Goal: Complete application form: Complete application form

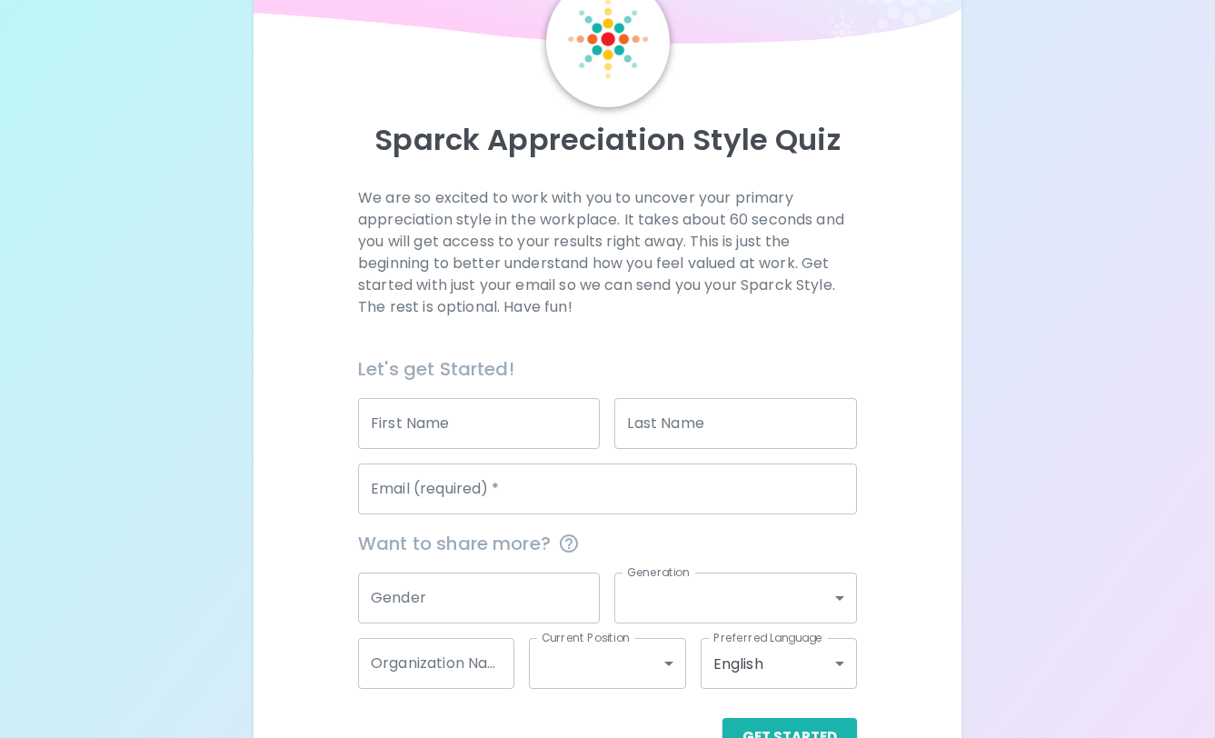
scroll to position [150, 0]
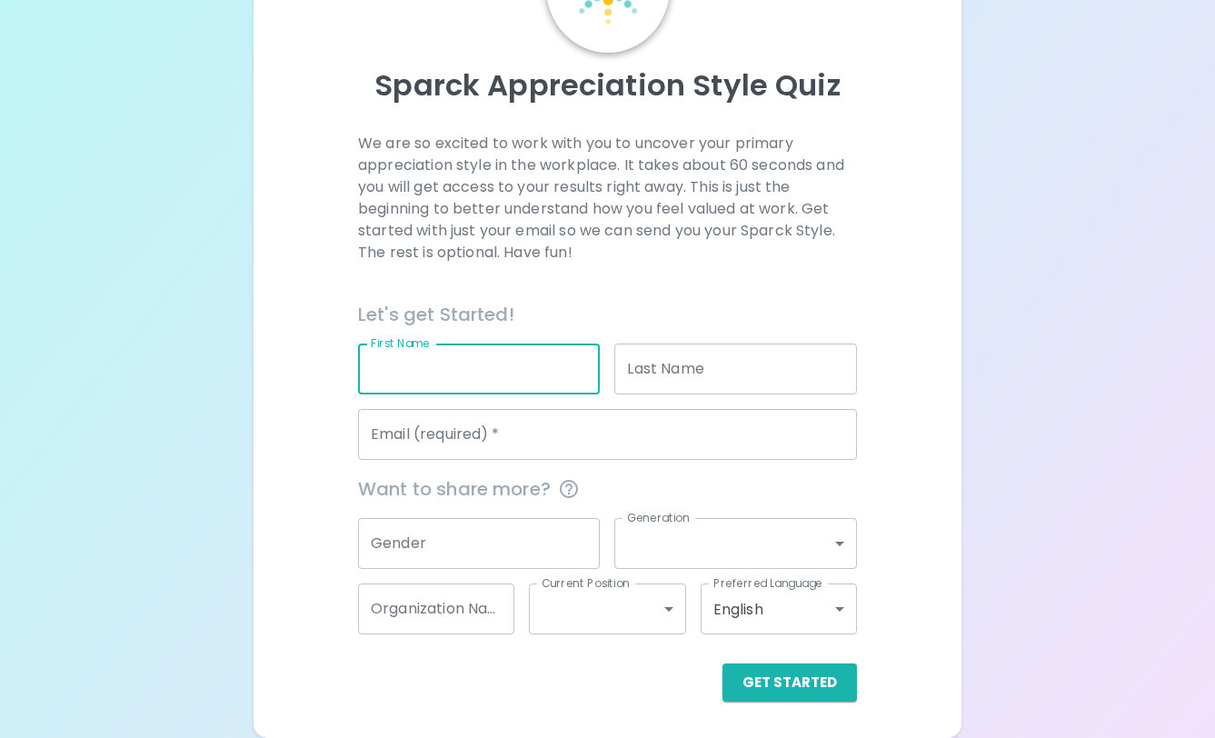
click at [505, 377] on input "First Name" at bounding box center [479, 369] width 242 height 51
click at [484, 375] on input "First Name" at bounding box center [479, 369] width 242 height 51
type input "Allie"
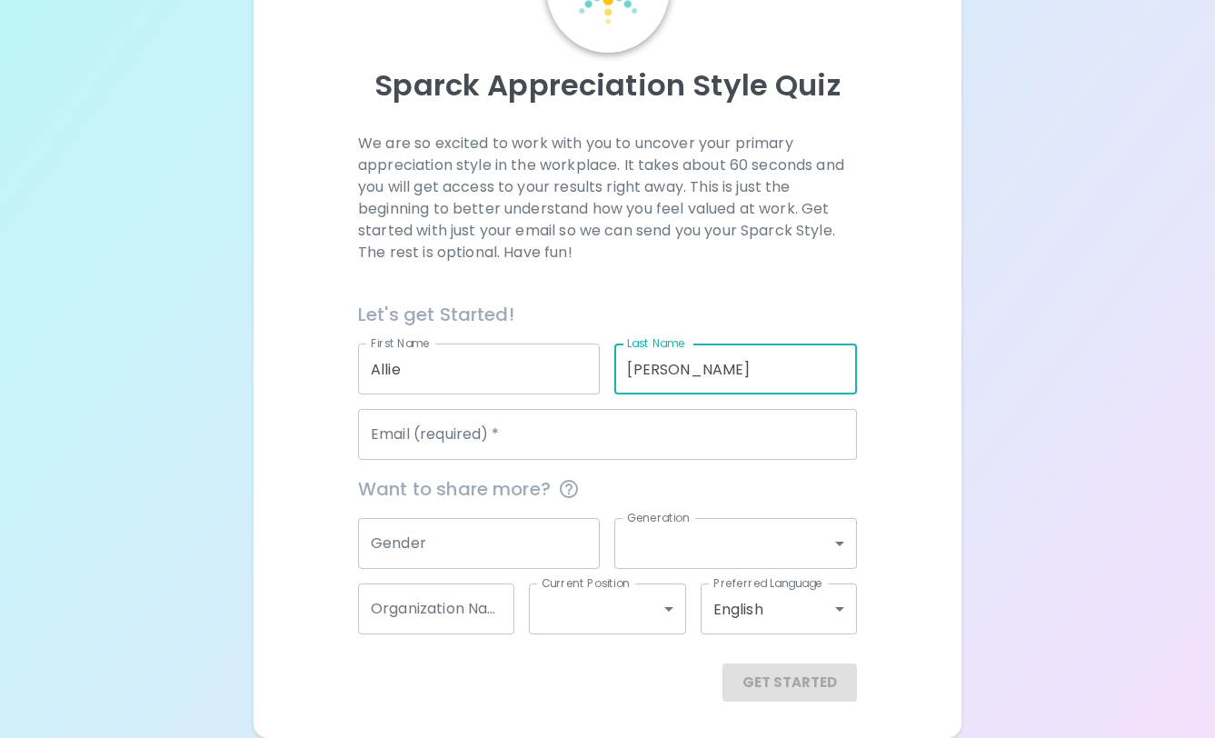
type input "[PERSON_NAME]"
click at [451, 442] on input "Email (required)   *" at bounding box center [607, 434] width 499 height 51
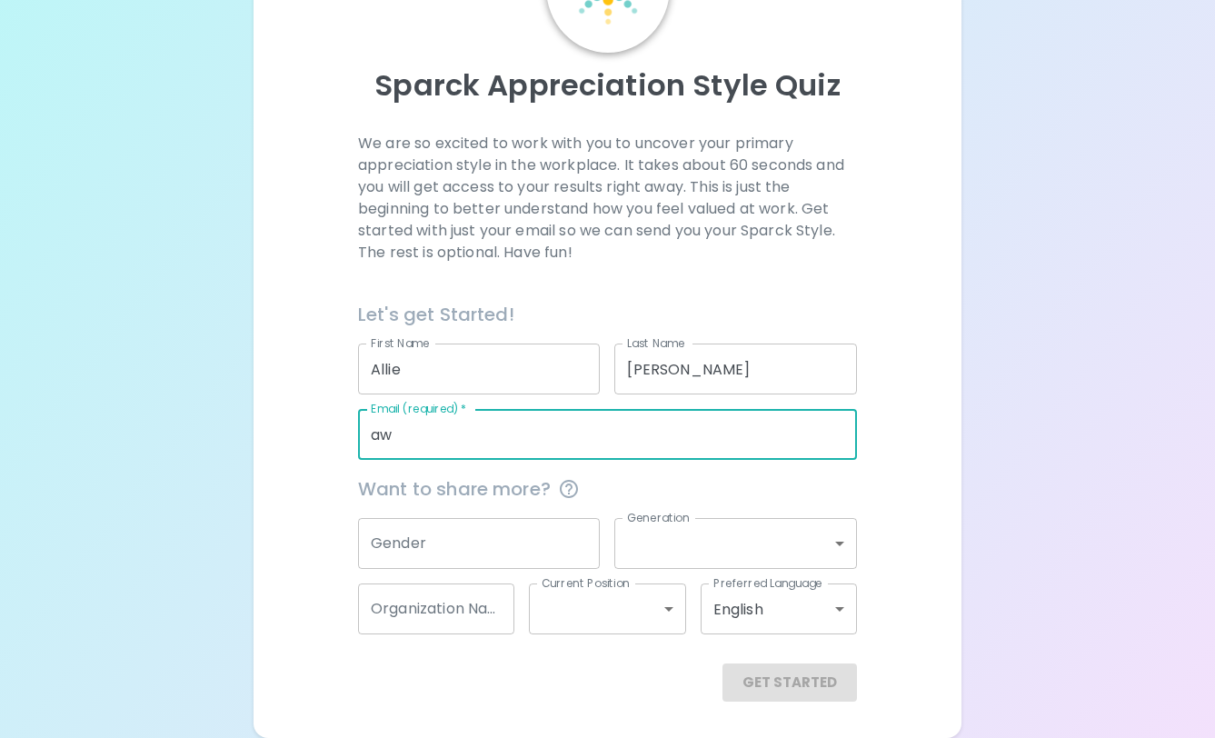
type input "a"
type input "[EMAIL_ADDRESS][PERSON_NAME][DOMAIN_NAME]"
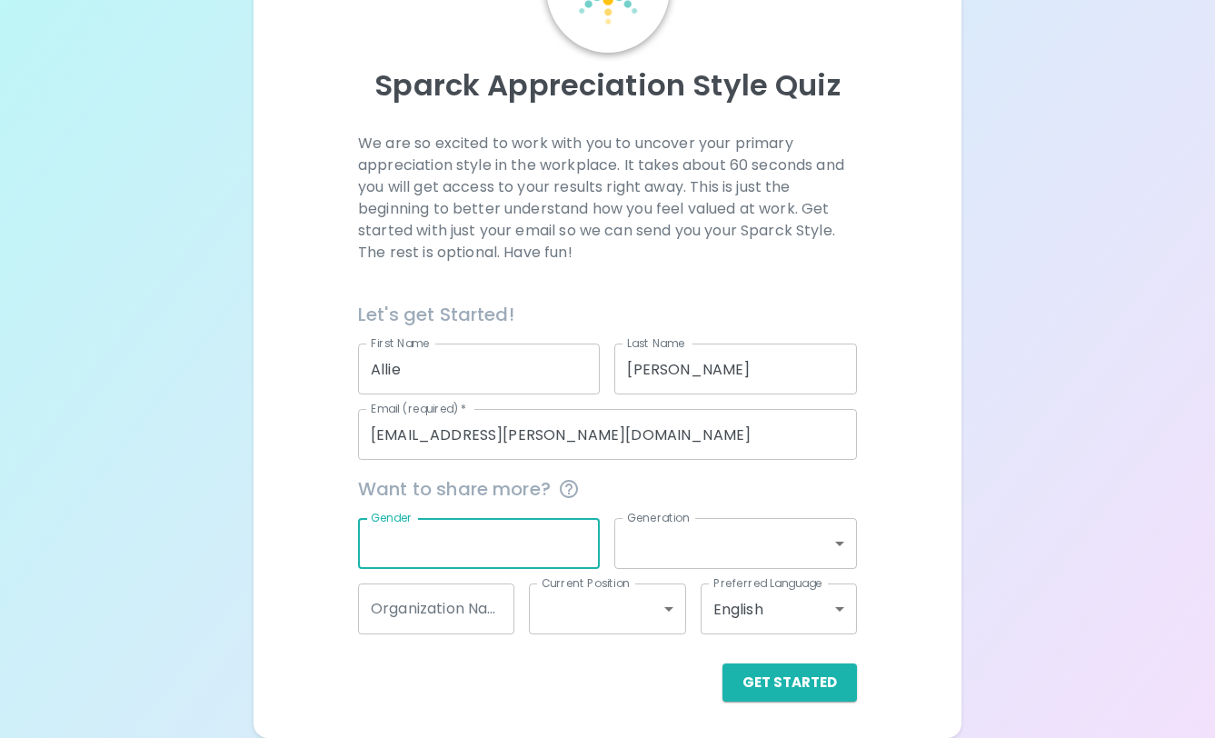
click at [476, 556] on input "Gender" at bounding box center [479, 543] width 242 height 51
type input "[DEMOGRAPHIC_DATA]"
click at [703, 535] on body "Sparck Appreciation Style Quiz We are so excited to work with you to uncover yo…" at bounding box center [607, 294] width 1215 height 888
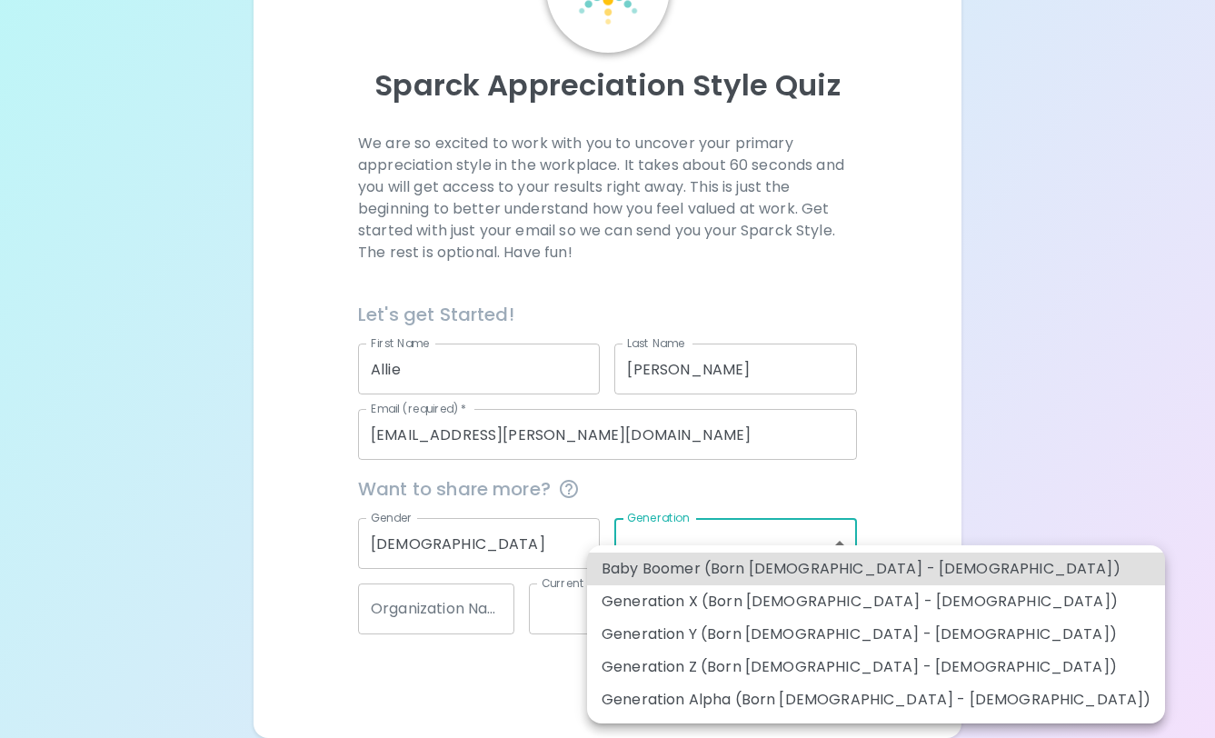
click at [701, 628] on li "Generation Y (Born [DEMOGRAPHIC_DATA] - [DEMOGRAPHIC_DATA])" at bounding box center [876, 634] width 578 height 33
type input "generation_y"
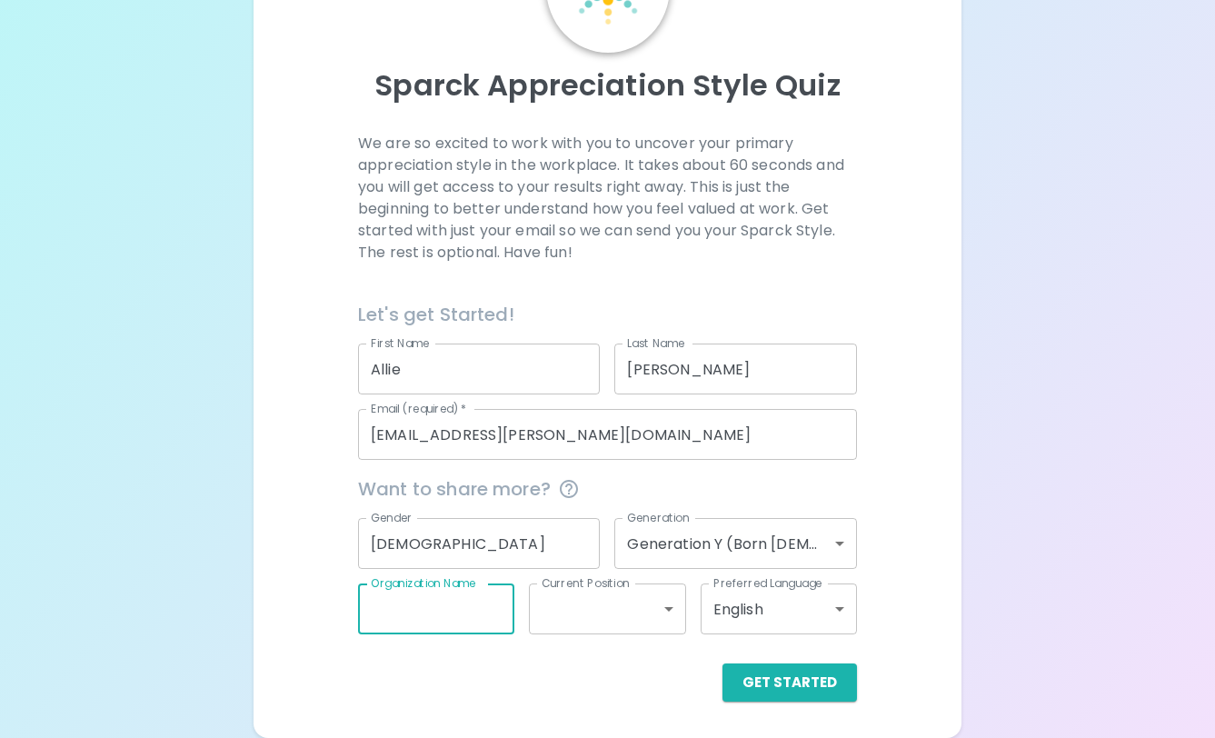
click at [442, 621] on input "Organization Name" at bounding box center [436, 609] width 156 height 51
type input "[PERSON_NAME] CSD"
click at [593, 605] on body "Sparck Appreciation Style Quiz We are so excited to work with you to uncover yo…" at bounding box center [607, 294] width 1215 height 888
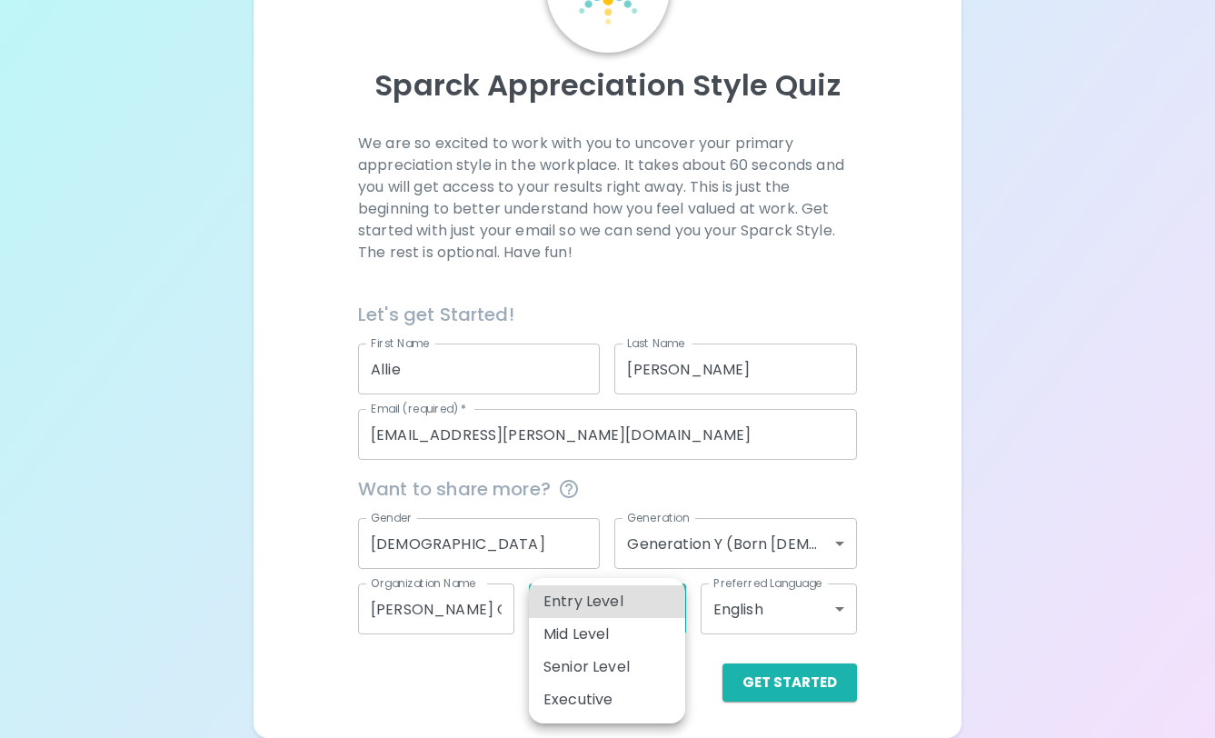
click at [443, 722] on div at bounding box center [607, 369] width 1215 height 738
click at [635, 633] on body "Sparck Appreciation Style Quiz We are so excited to work with you to uncover yo…" at bounding box center [607, 294] width 1215 height 888
click at [623, 674] on li "Senior Level" at bounding box center [607, 667] width 156 height 33
type input "senior_level"
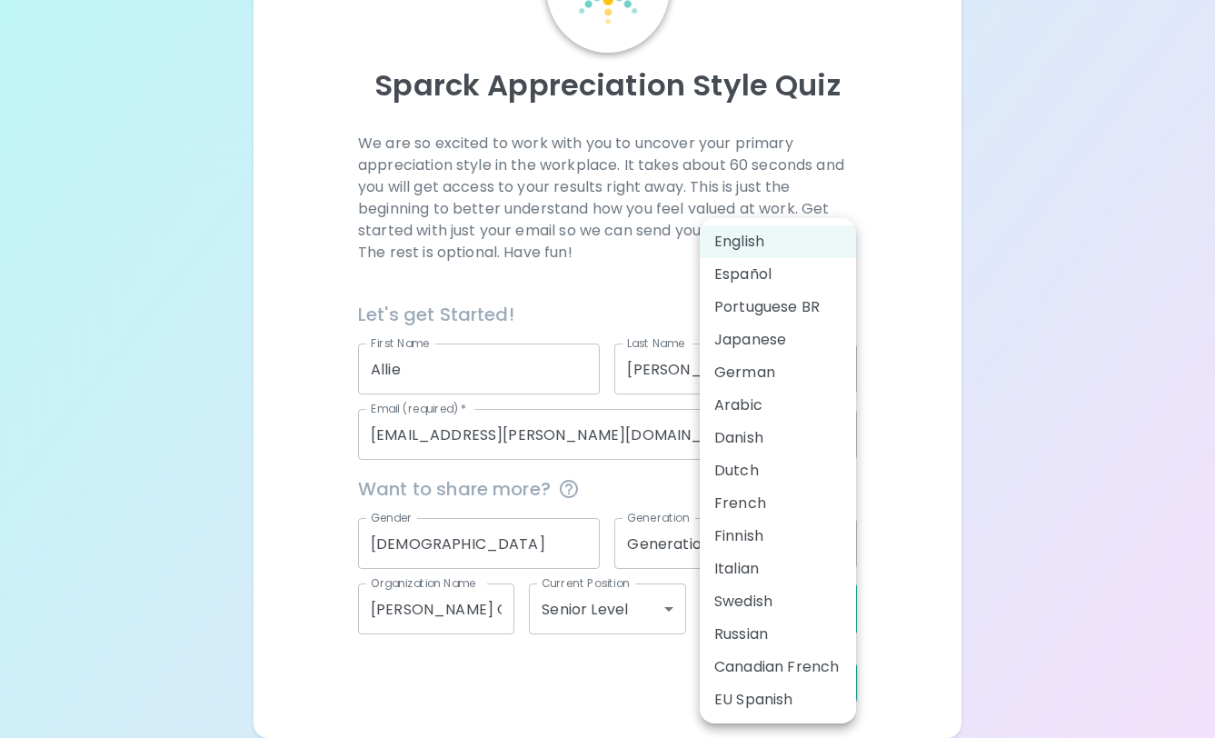
click at [804, 609] on body "Sparck Appreciation Style Quiz We are so excited to work with you to uncover yo…" at bounding box center [607, 294] width 1215 height 888
click at [894, 544] on div at bounding box center [607, 369] width 1215 height 738
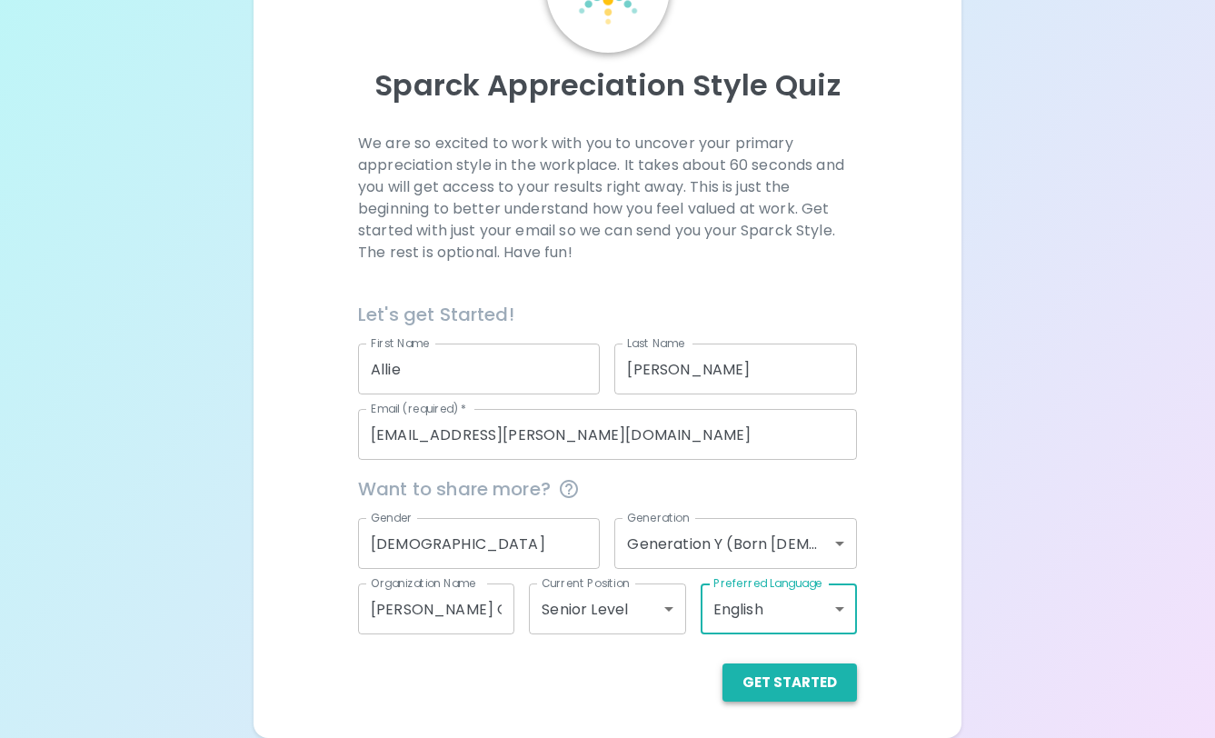
click at [792, 692] on button "Get Started" at bounding box center [790, 682] width 135 height 38
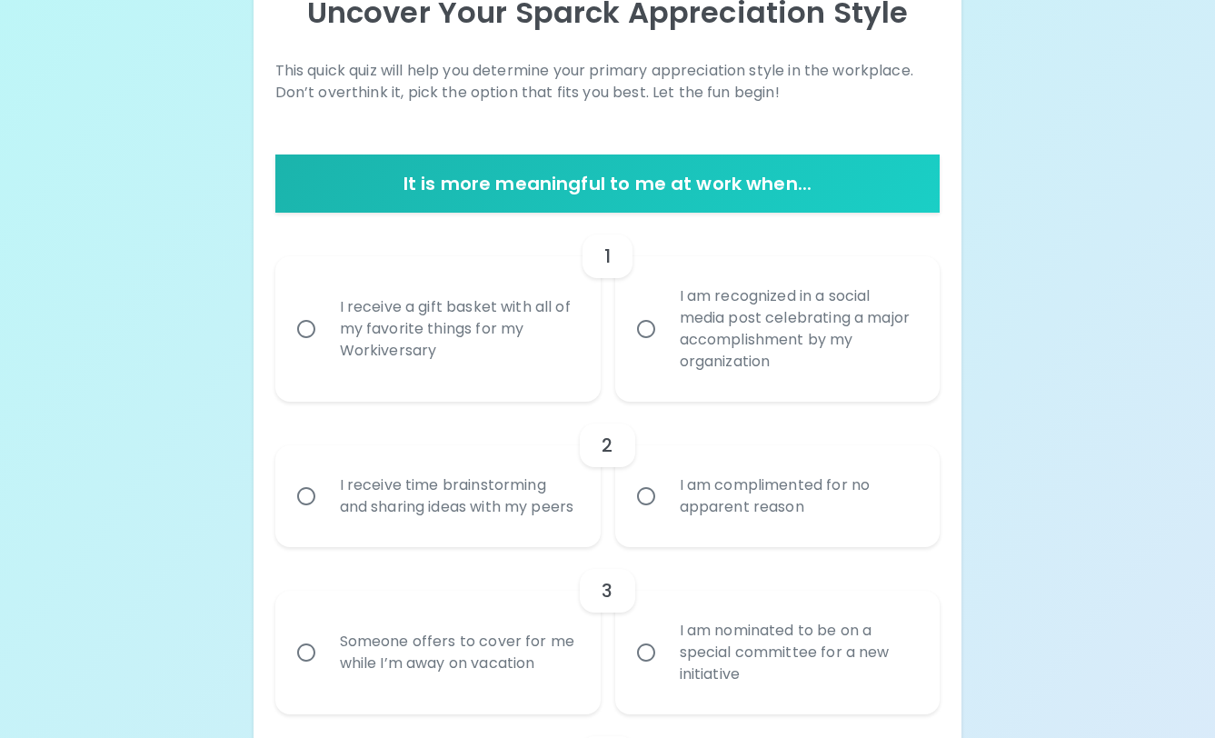
scroll to position [233, 0]
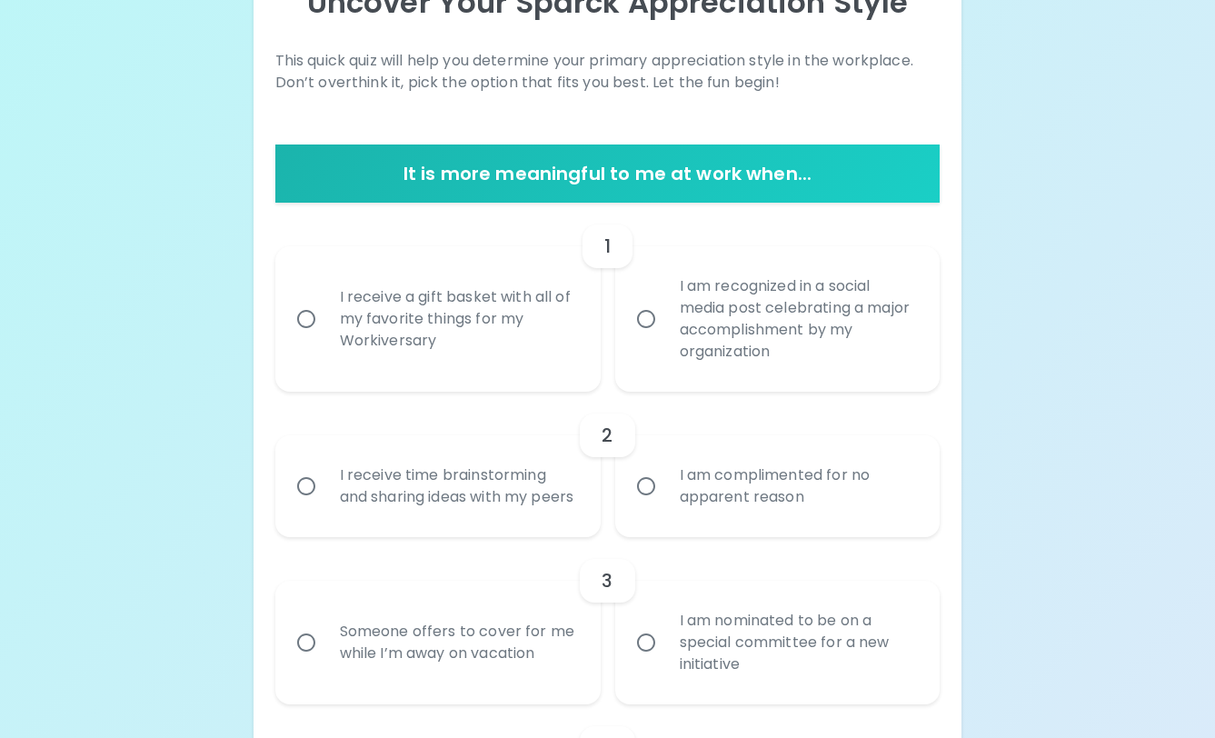
click at [387, 347] on div "I receive a gift basket with all of my favorite things for my Workiversary" at bounding box center [457, 318] width 265 height 109
click at [325, 338] on input "I receive a gift basket with all of my favorite things for my Workiversary" at bounding box center [306, 319] width 38 height 38
radio input "true"
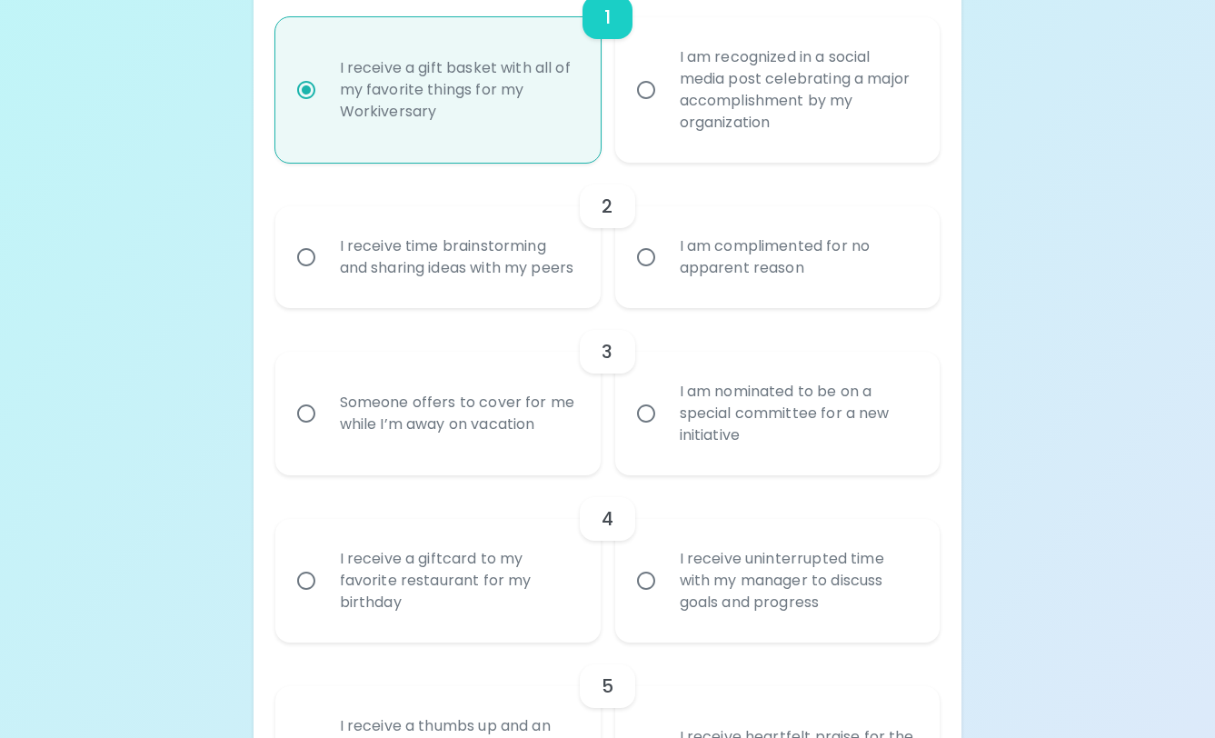
scroll to position [464, 0]
click at [484, 258] on div "I receive time brainstorming and sharing ideas with my peers" at bounding box center [457, 255] width 265 height 87
click at [325, 258] on input "I receive time brainstorming and sharing ideas with my peers" at bounding box center [306, 255] width 38 height 38
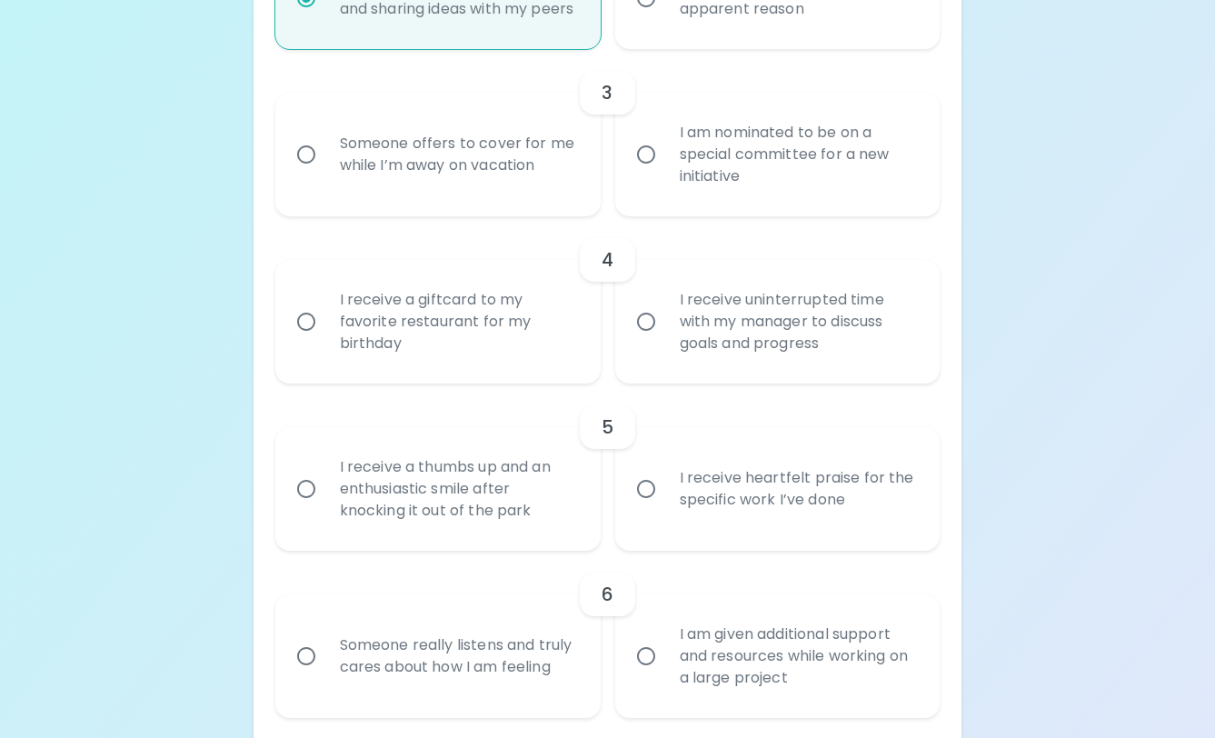
scroll to position [722, 0]
radio input "true"
click at [485, 354] on div "I receive a giftcard to my favorite restaurant for my birthday" at bounding box center [457, 320] width 265 height 109
click at [325, 340] on input "I receive a giftcard to my favorite restaurant for my birthday" at bounding box center [306, 321] width 38 height 38
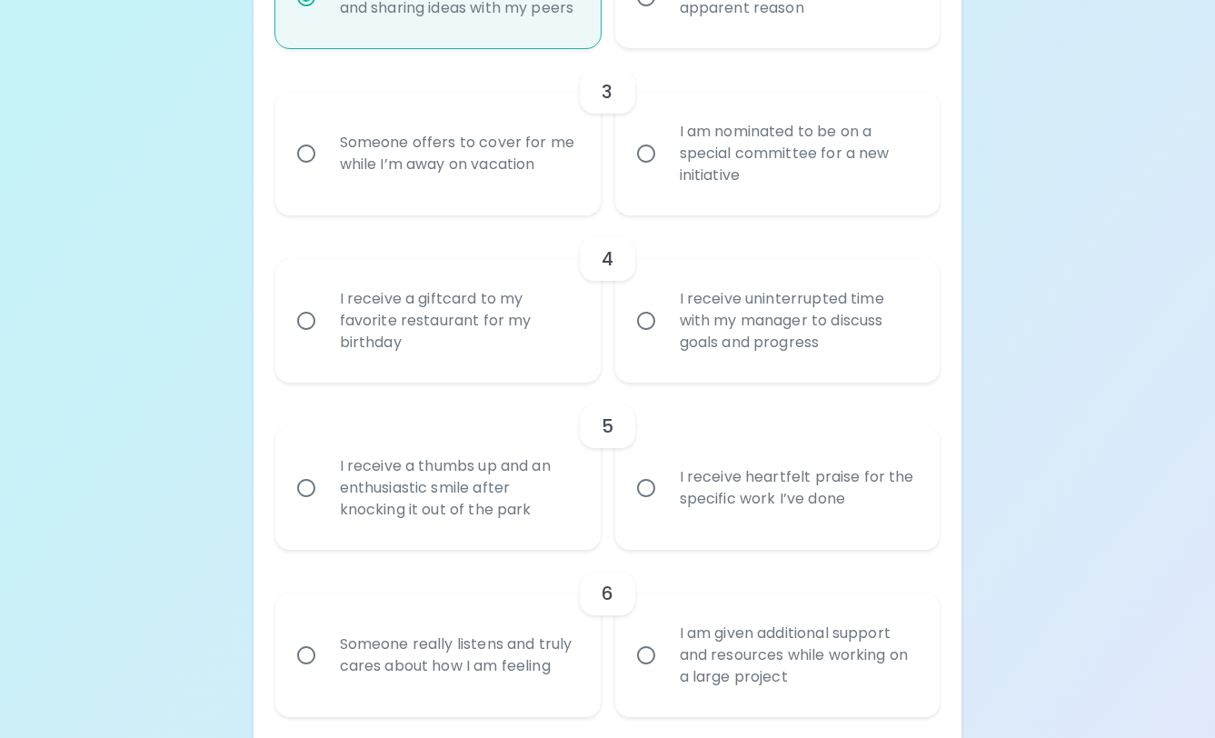
radio input "false"
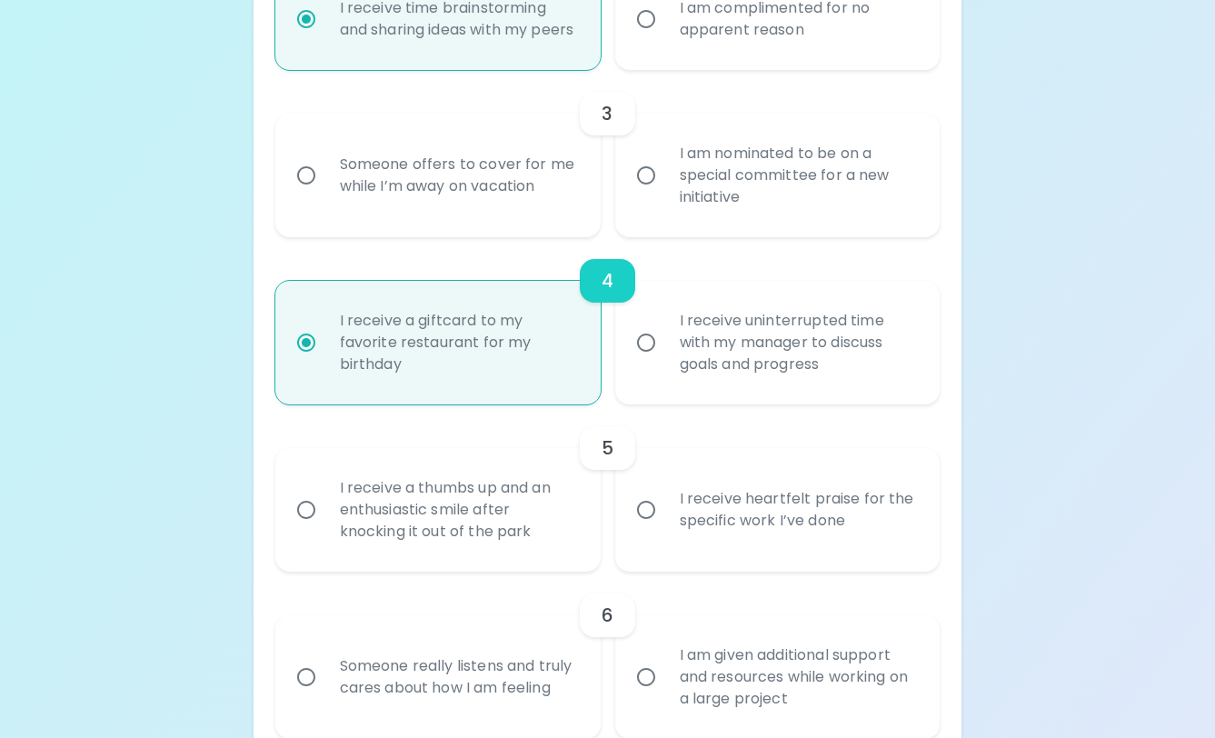
scroll to position [696, 0]
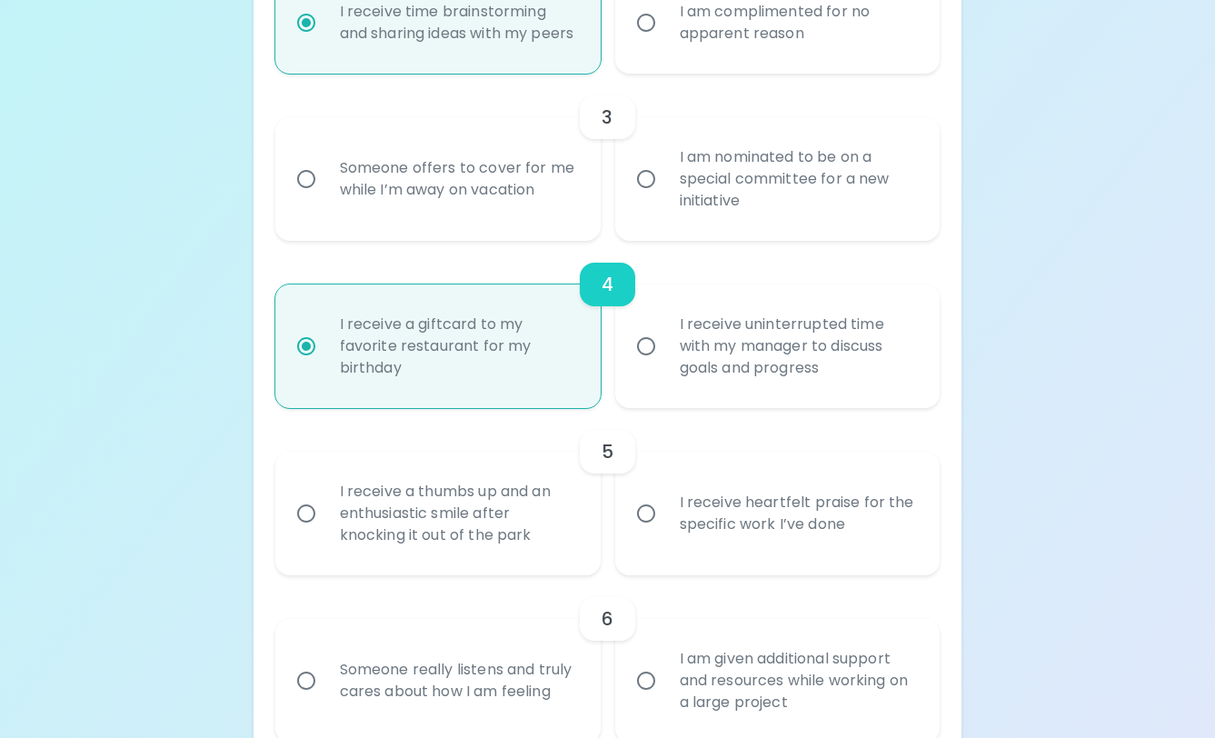
radio input "true"
click at [754, 204] on div "I am nominated to be on a special committee for a new initiative" at bounding box center [797, 179] width 265 height 109
click at [665, 198] on input "I am nominated to be on a special committee for a new initiative" at bounding box center [646, 179] width 38 height 38
radio input "false"
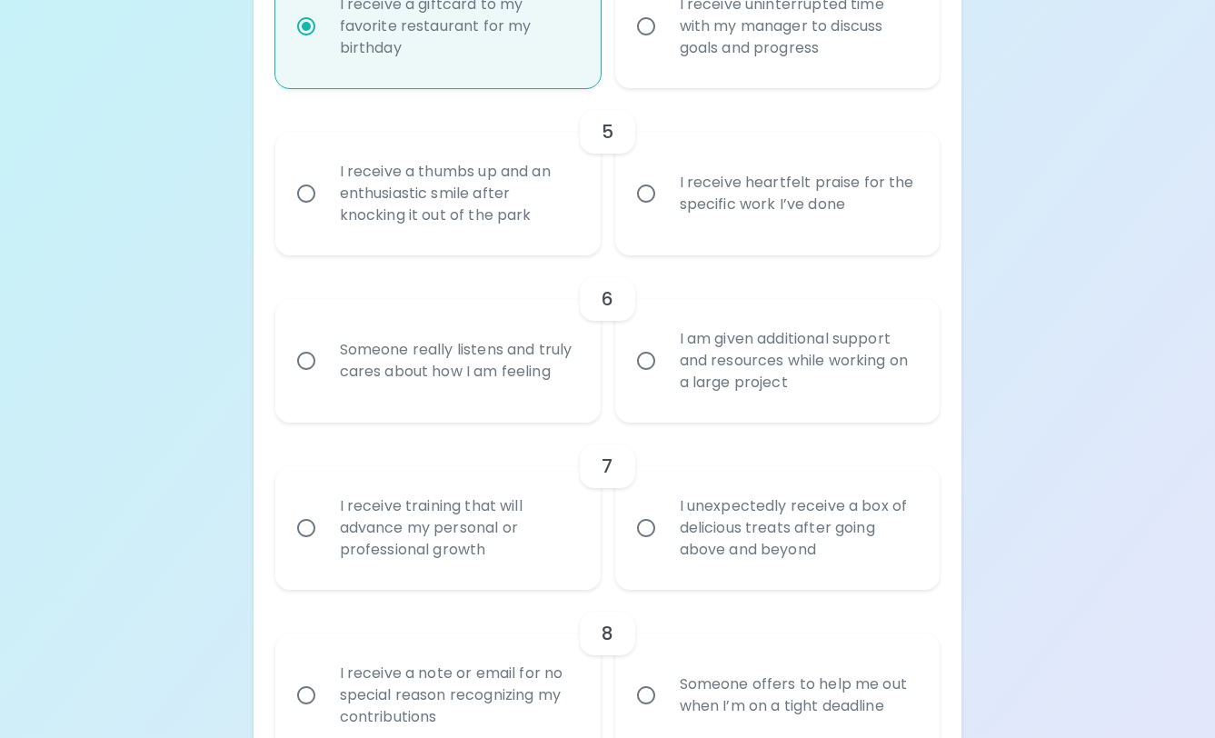
scroll to position [1029, 0]
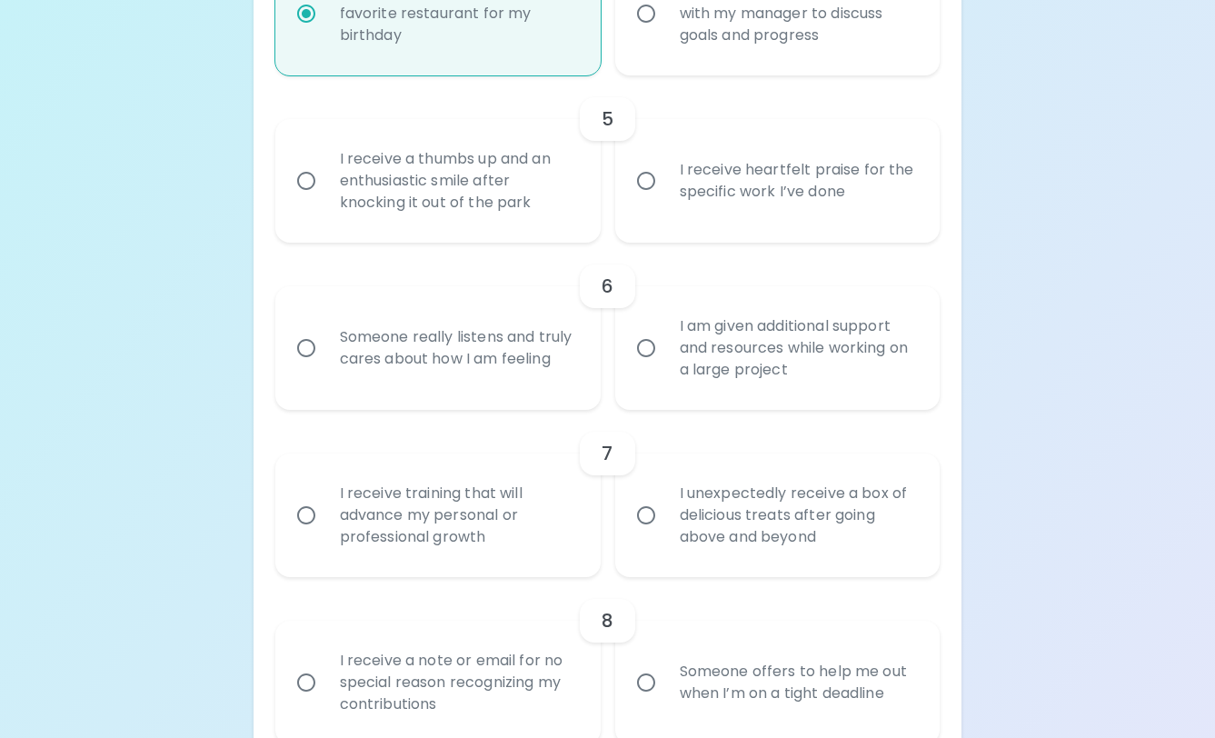
radio input "true"
click at [744, 224] on div "I receive heartfelt praise for the specific work I’ve done" at bounding box center [797, 180] width 265 height 87
click at [665, 200] on input "I receive heartfelt praise for the specific work I’ve done" at bounding box center [646, 181] width 38 height 38
radio input "false"
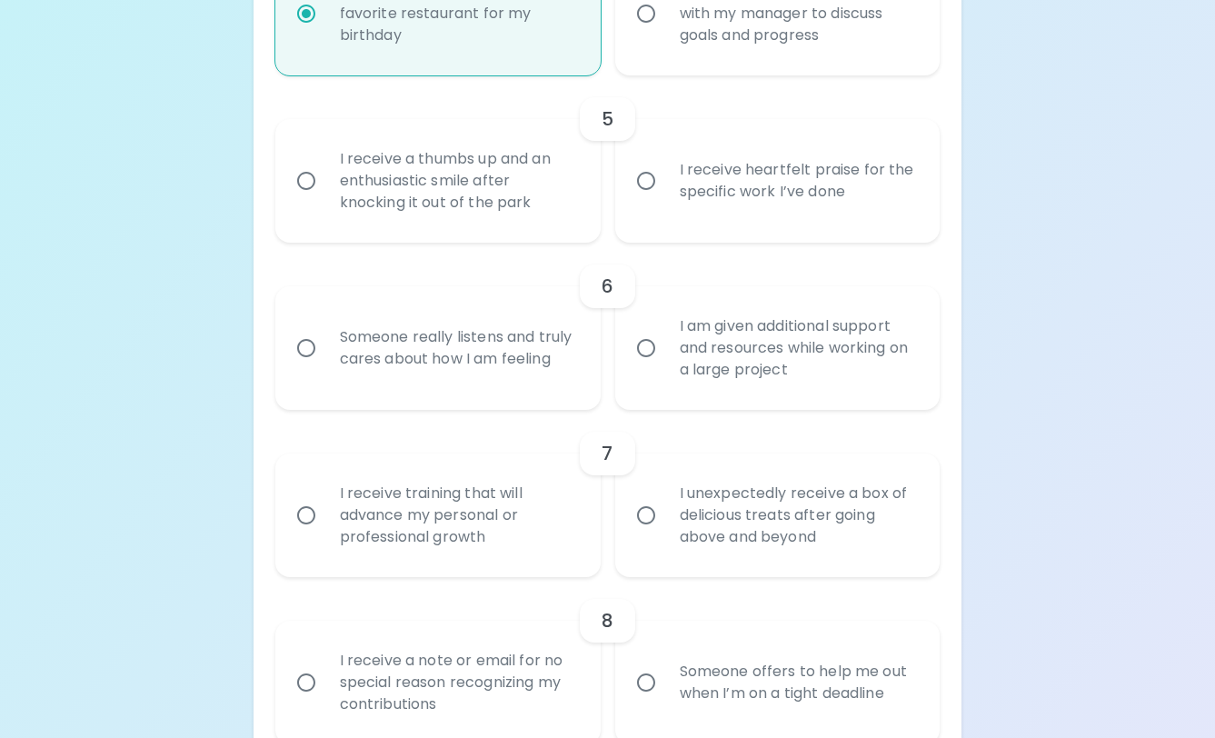
radio input "true"
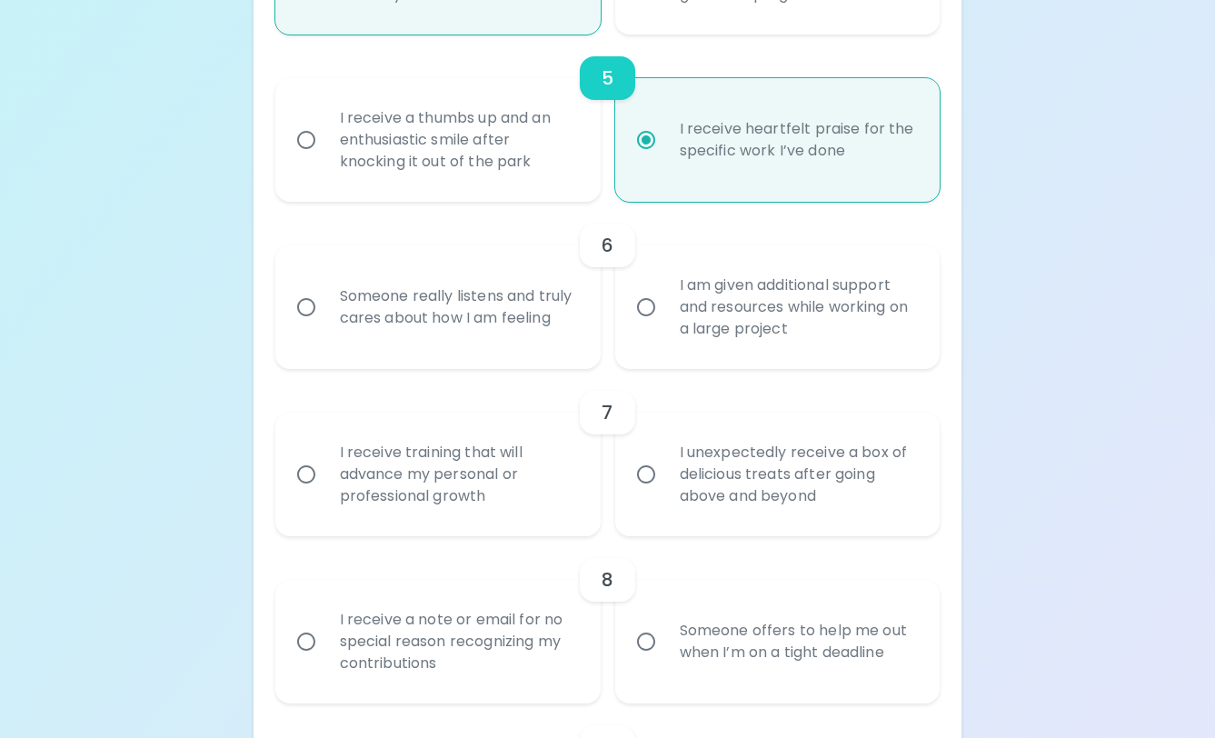
scroll to position [1142, 0]
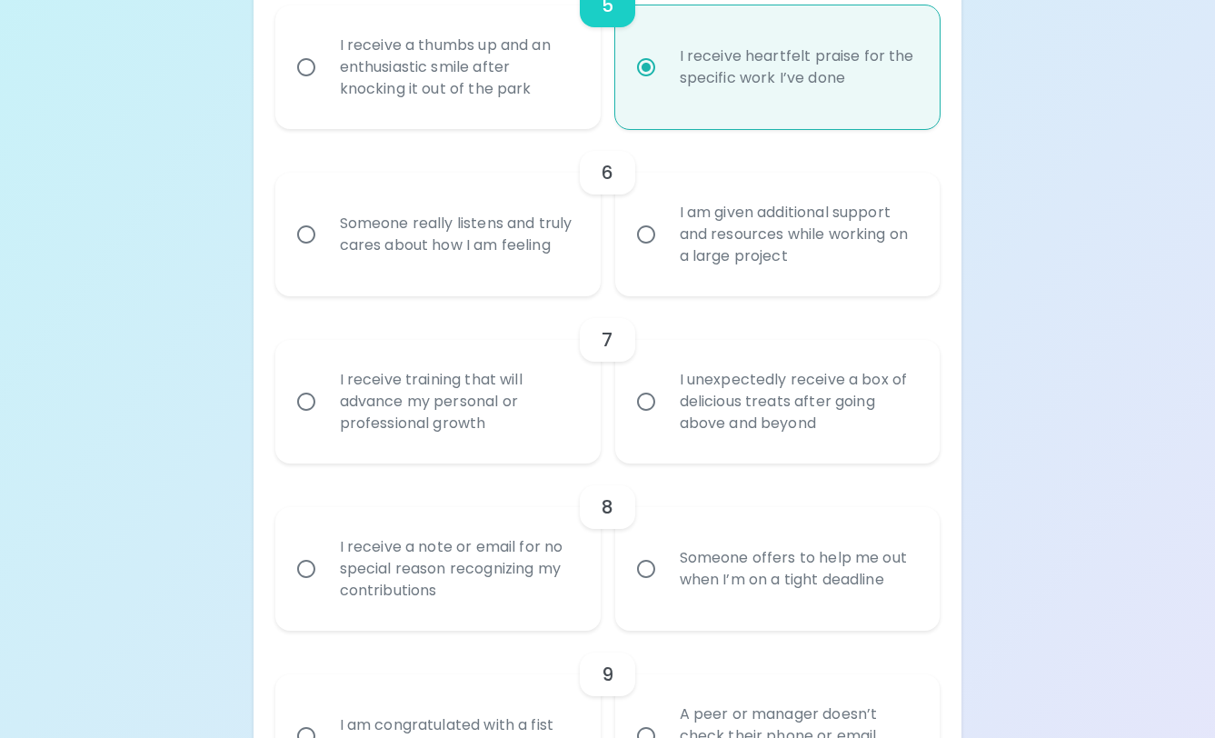
radio input "true"
click at [746, 288] on div "I am given additional support and resources while working on a large project" at bounding box center [797, 234] width 265 height 109
click at [665, 254] on input "I am given additional support and resources while working on a large project" at bounding box center [646, 234] width 38 height 38
radio input "false"
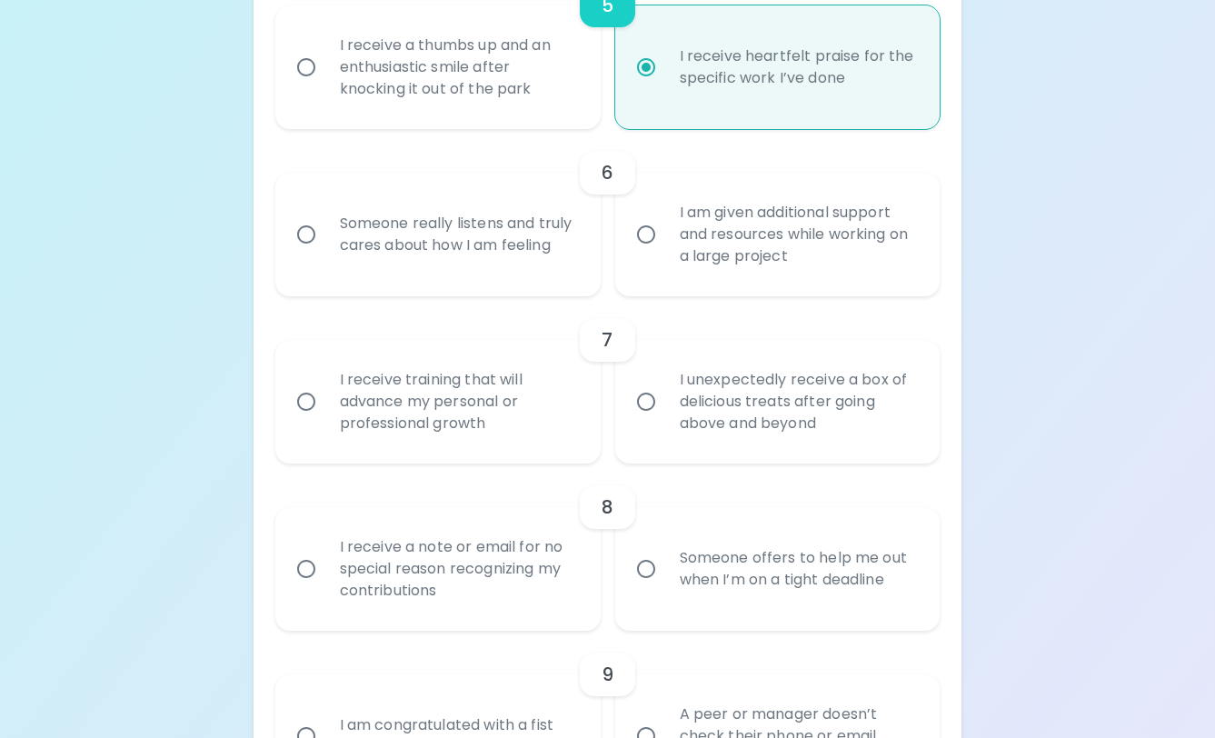
radio input "false"
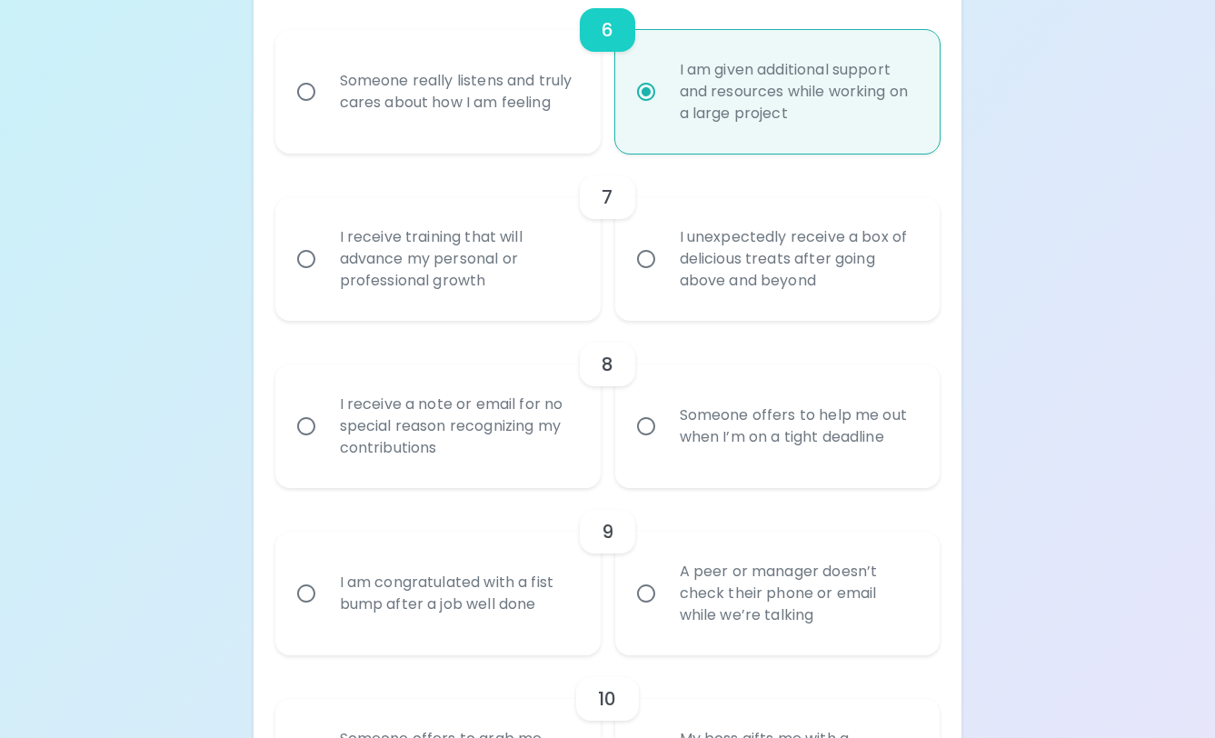
scroll to position [1288, 0]
radio input "true"
click at [438, 290] on div "I receive training that will advance my personal or professional growth" at bounding box center [457, 256] width 265 height 109
click at [325, 275] on input "I receive training that will advance my personal or professional growth" at bounding box center [306, 256] width 38 height 38
radio input "false"
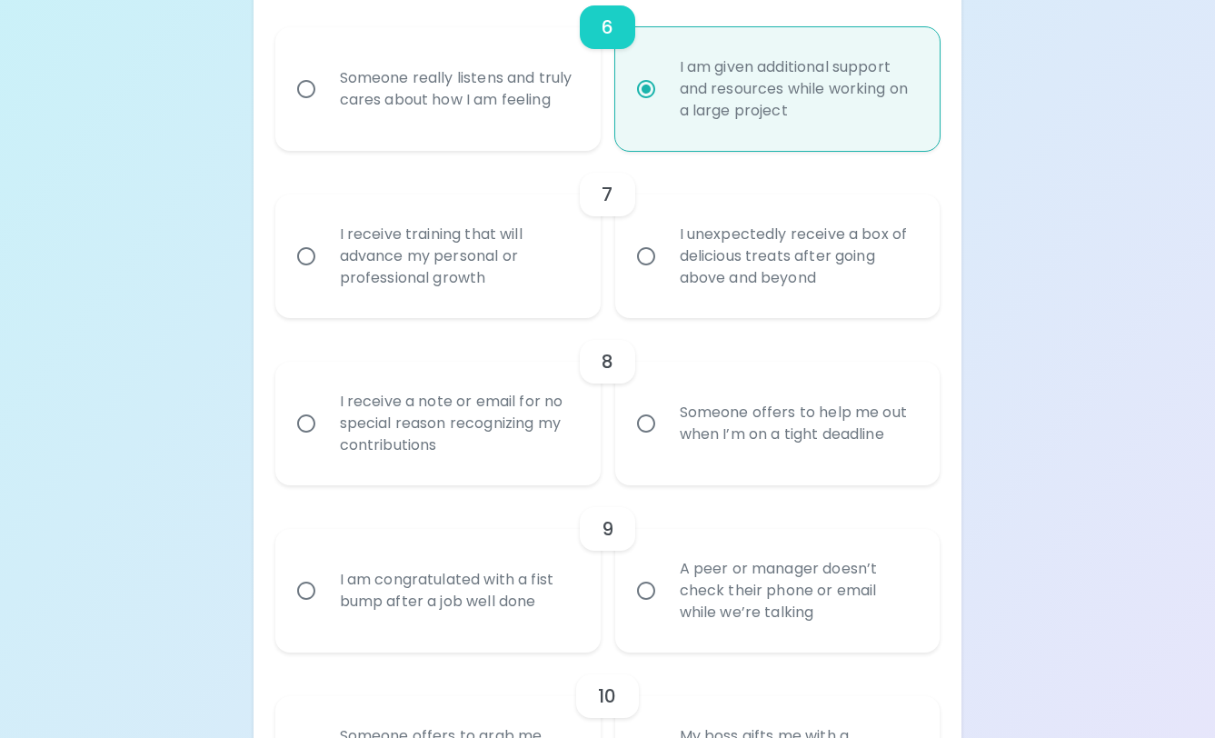
radio input "false"
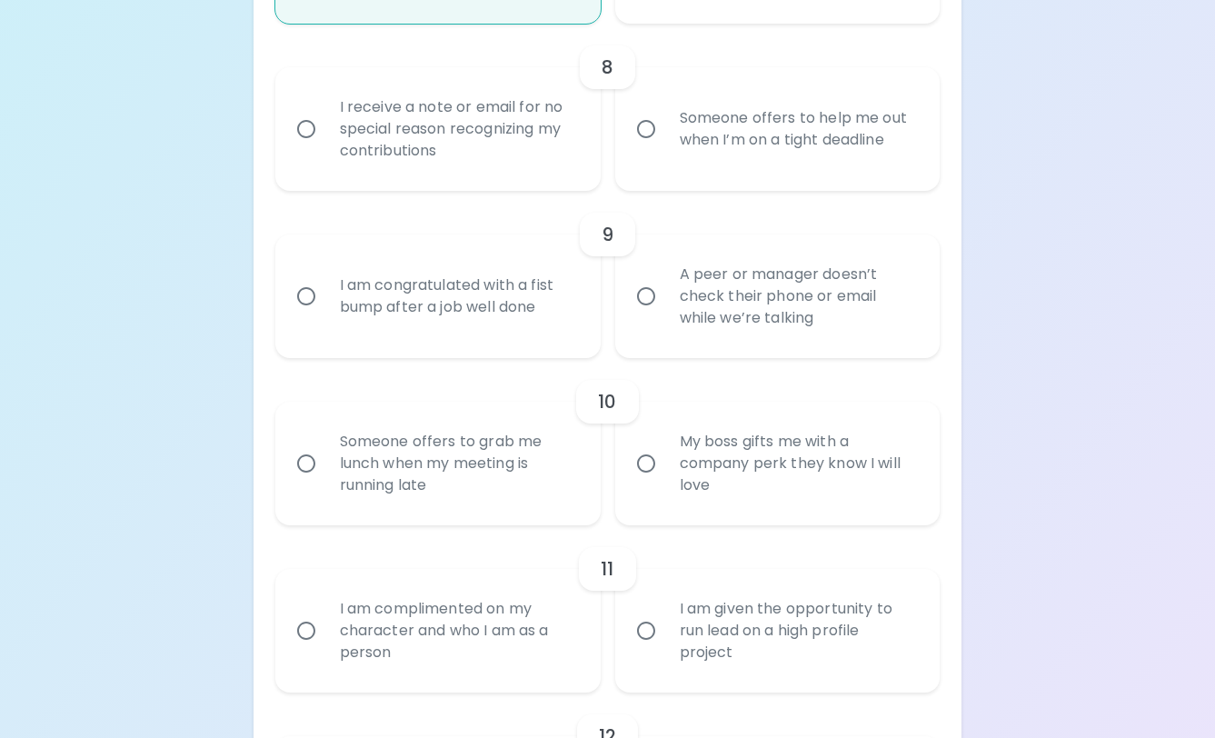
scroll to position [1584, 0]
radio input "true"
click at [775, 154] on div "Someone offers to help me out when I’m on a tight deadline" at bounding box center [797, 127] width 265 height 87
click at [665, 146] on input "Someone offers to help me out when I’m on a tight deadline" at bounding box center [646, 127] width 38 height 38
radio input "false"
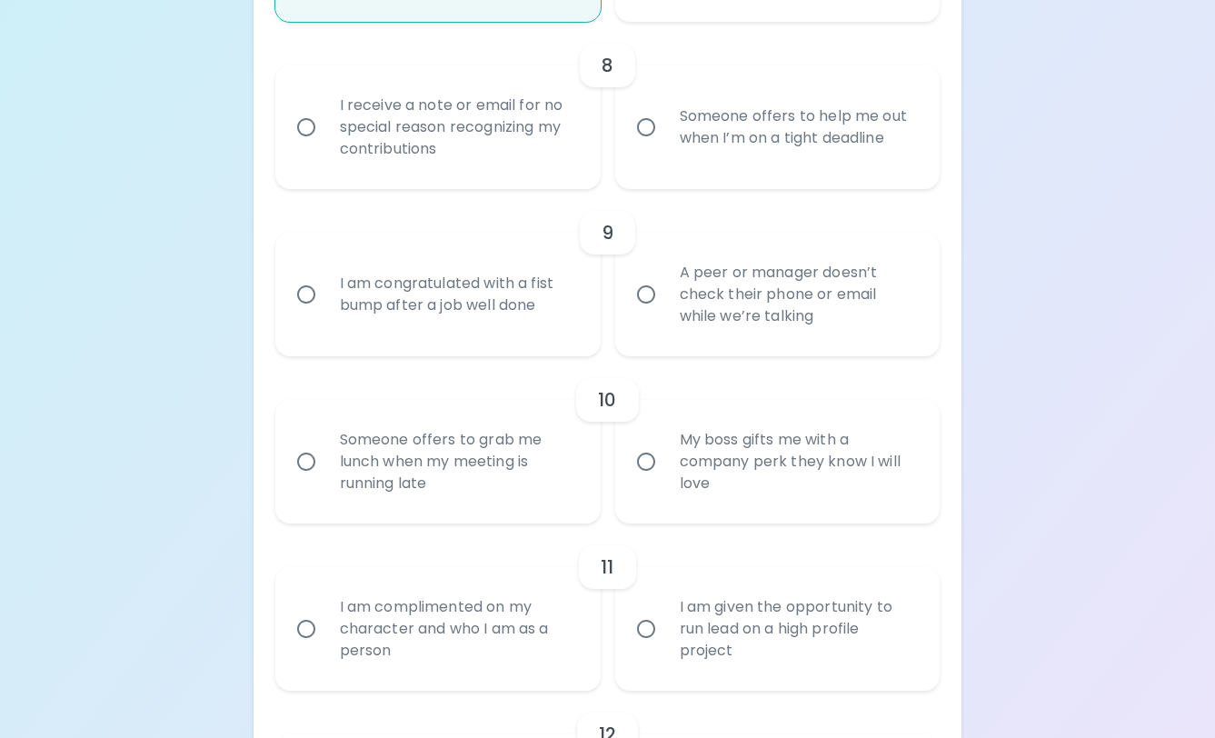
radio input "false"
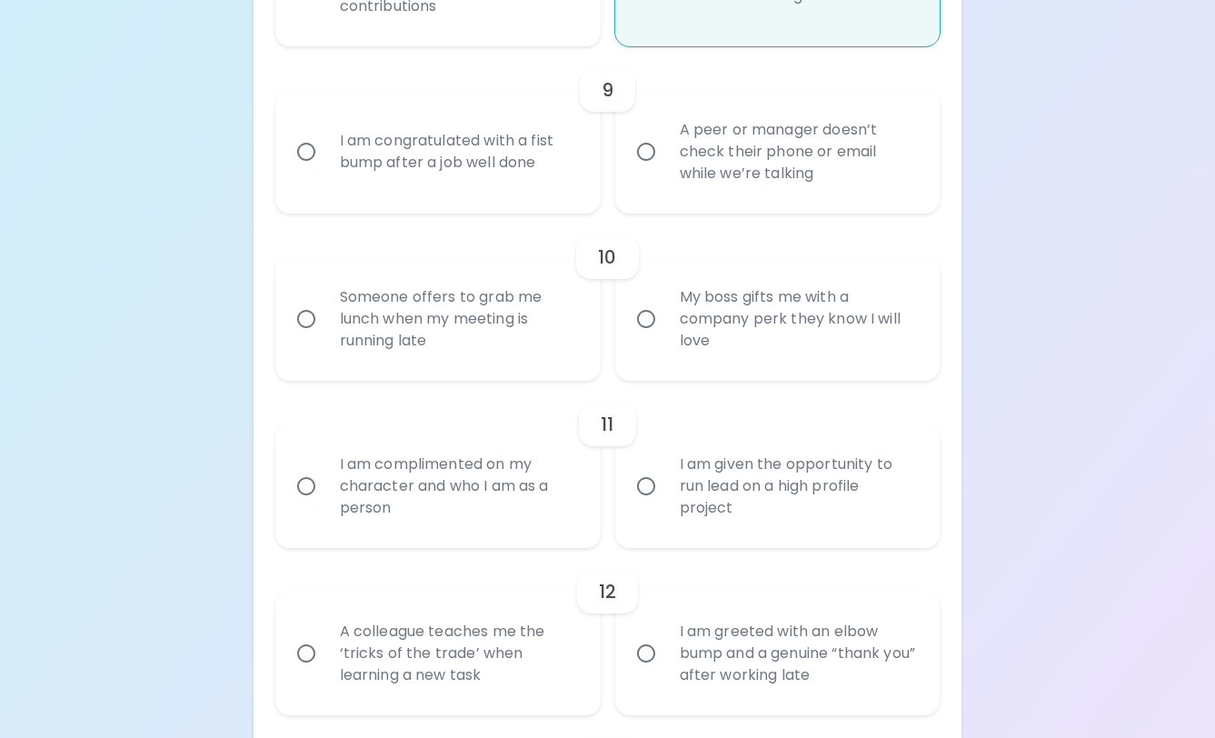
scroll to position [1730, 0]
radio input "true"
click at [458, 177] on div "I am congratulated with a fist bump after a job well done" at bounding box center [457, 148] width 265 height 87
click at [325, 168] on input "I am congratulated with a fist bump after a job well done" at bounding box center [306, 149] width 38 height 38
radio input "false"
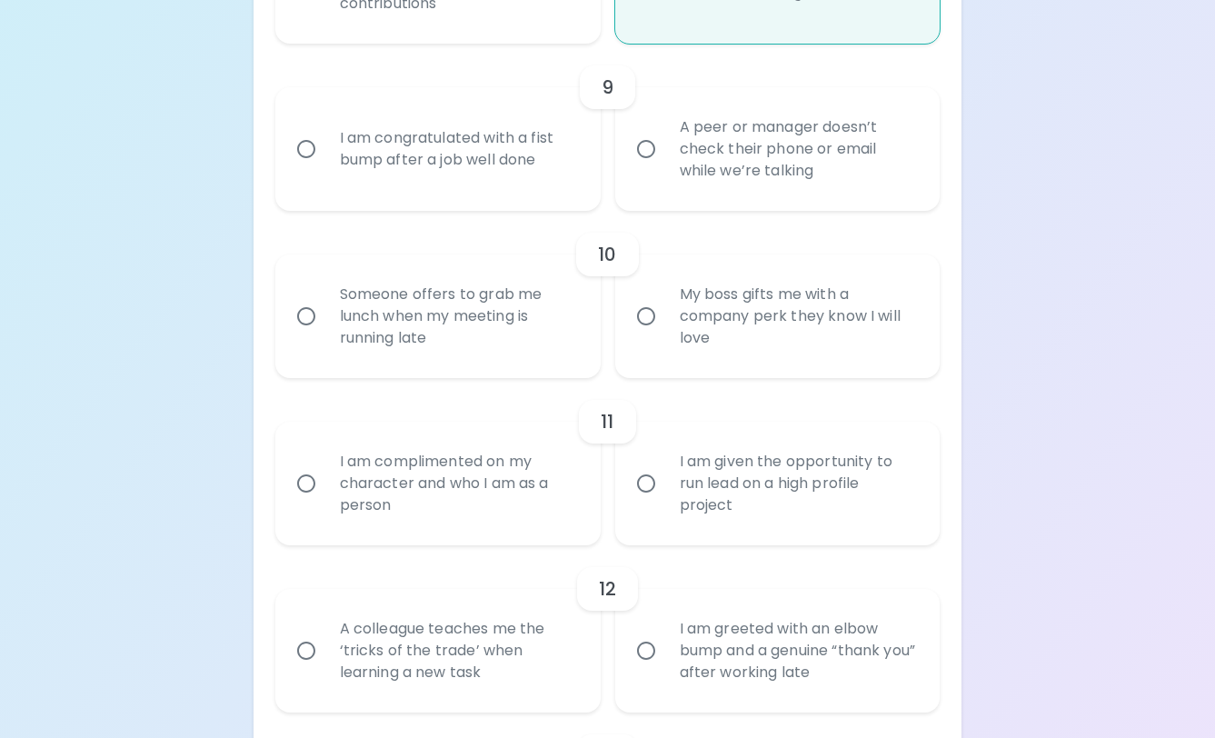
radio input "false"
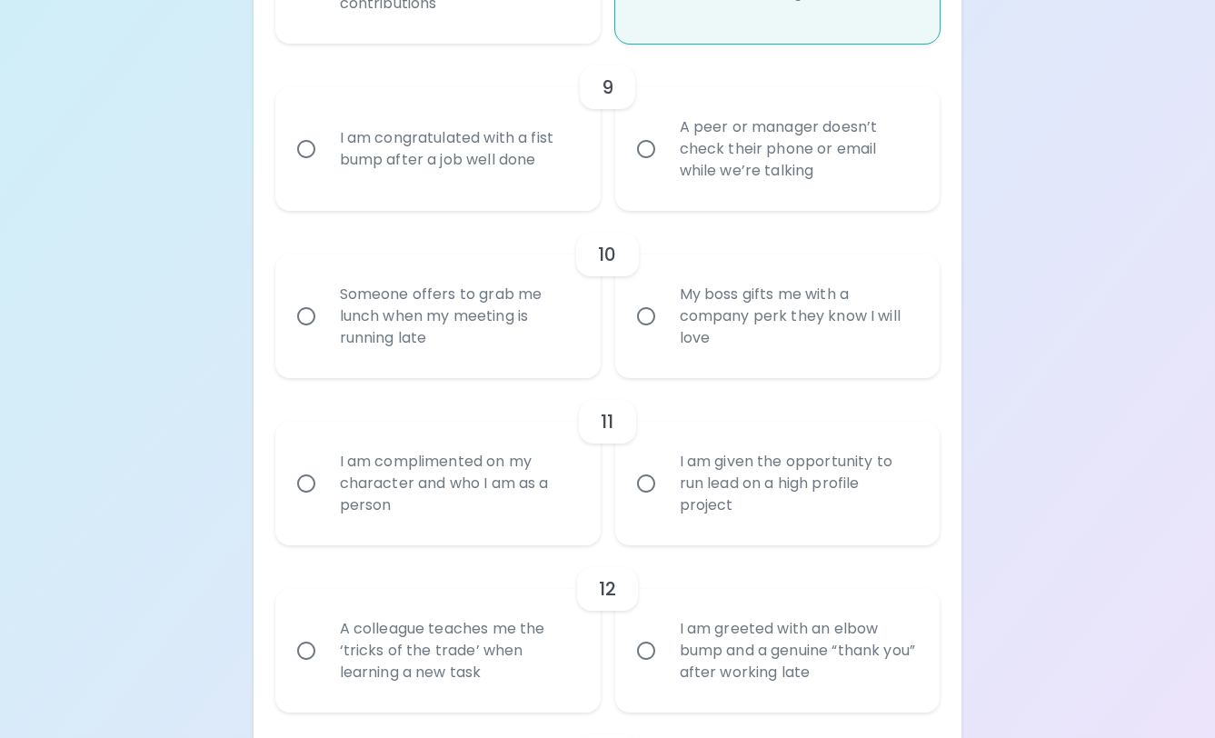
radio input "false"
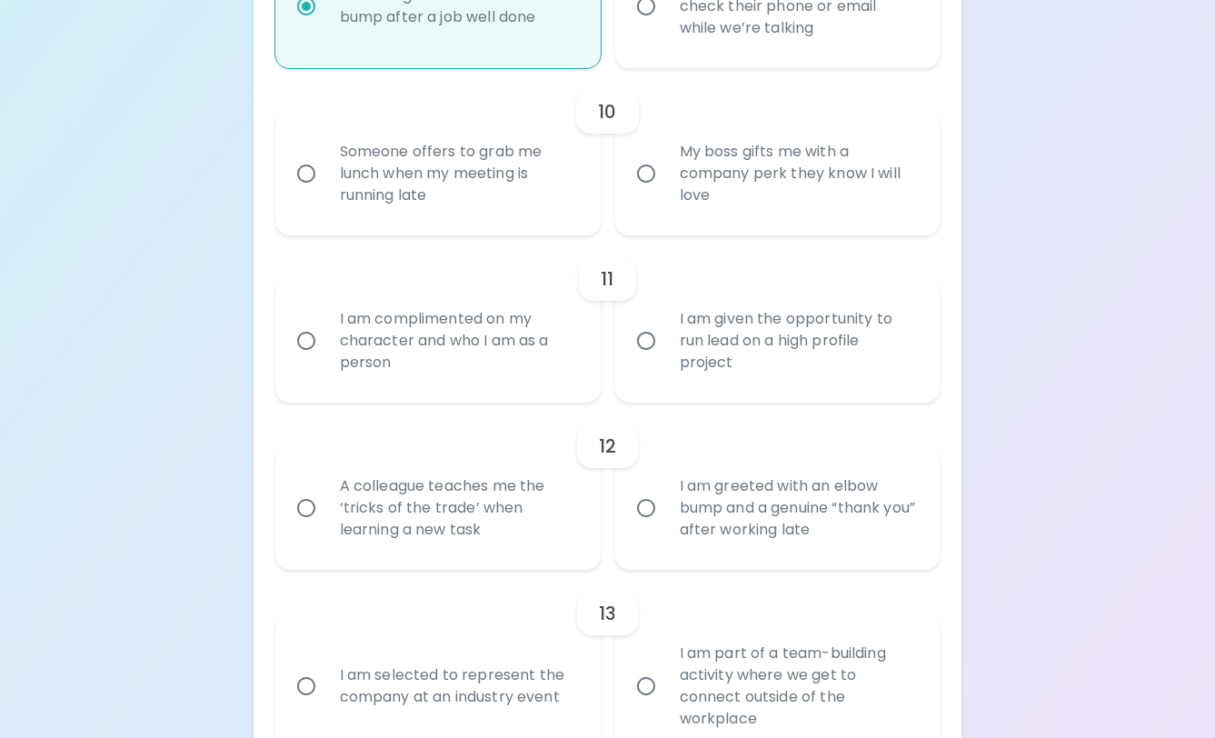
scroll to position [1875, 0]
radio input "true"
click at [494, 205] on div "Someone offers to grab me lunch when my meeting is running late" at bounding box center [457, 170] width 265 height 109
click at [325, 190] on input "Someone offers to grab me lunch when my meeting is running late" at bounding box center [306, 171] width 38 height 38
radio input "false"
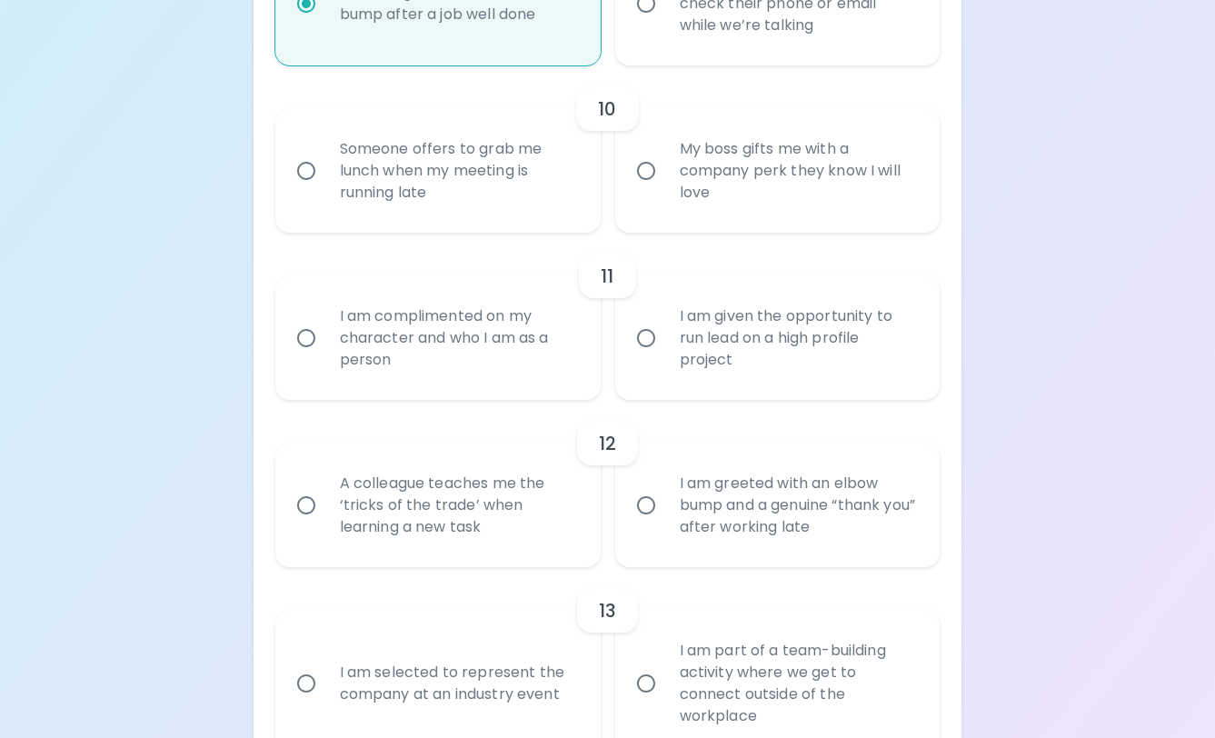
radio input "false"
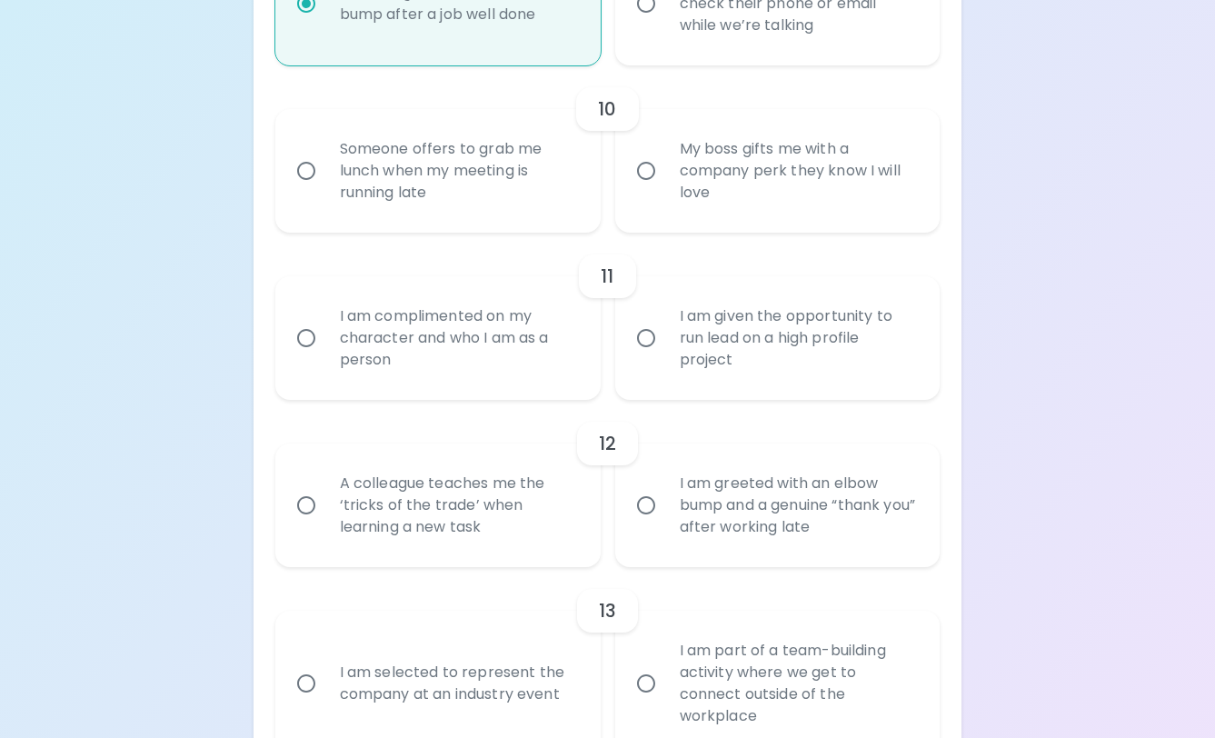
radio input "false"
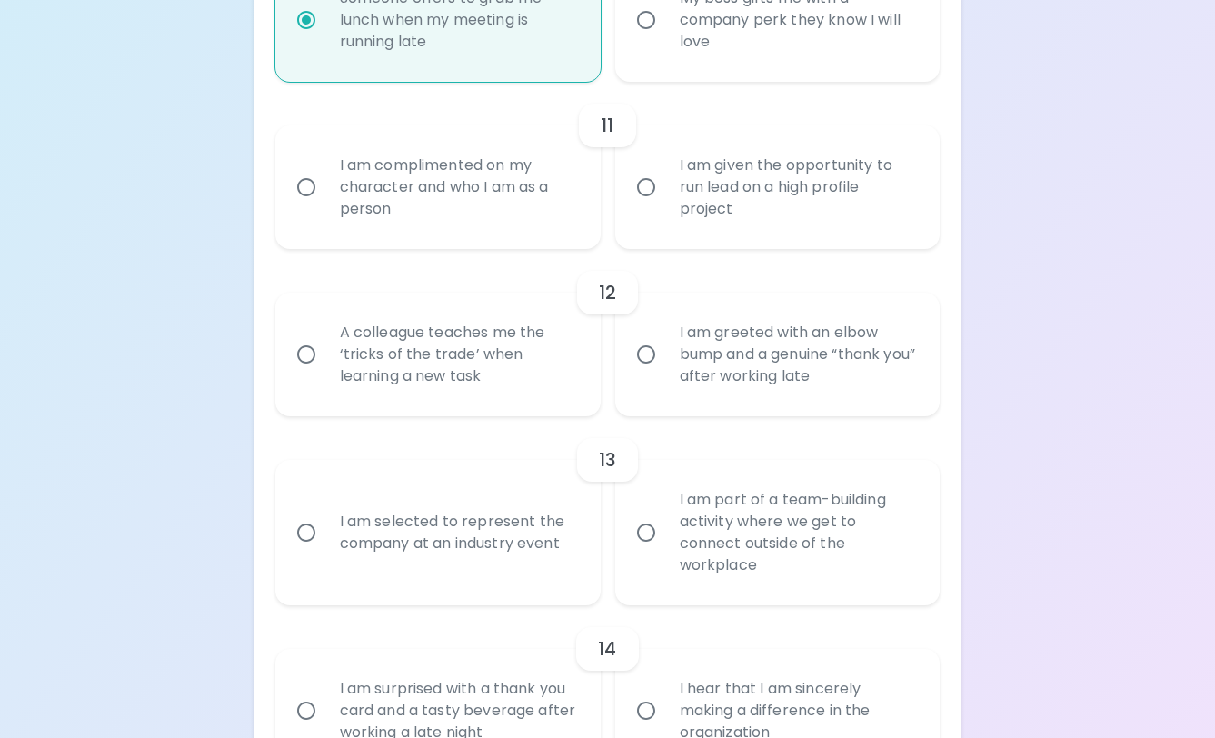
scroll to position [2022, 0]
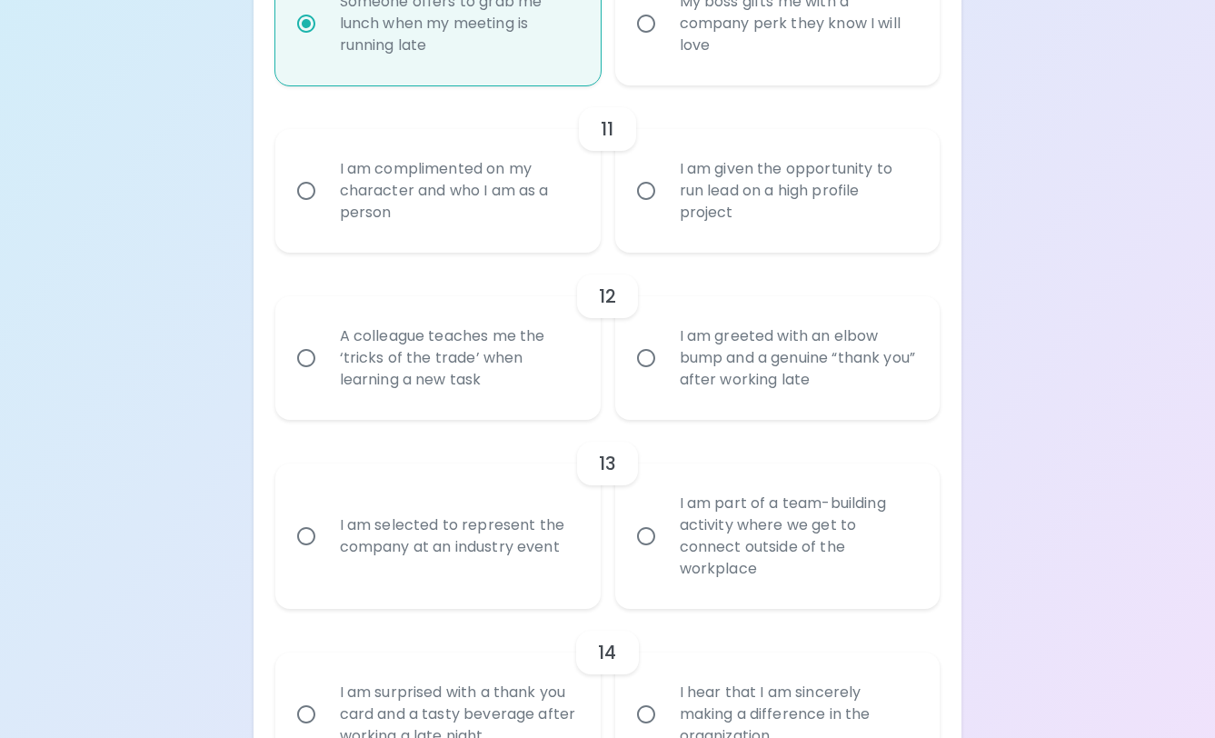
radio input "true"
click at [782, 234] on div "I am given the opportunity to run lead on a high profile project" at bounding box center [797, 190] width 265 height 109
click at [665, 210] on input "I am given the opportunity to run lead on a high profile project" at bounding box center [646, 191] width 38 height 38
radio input "false"
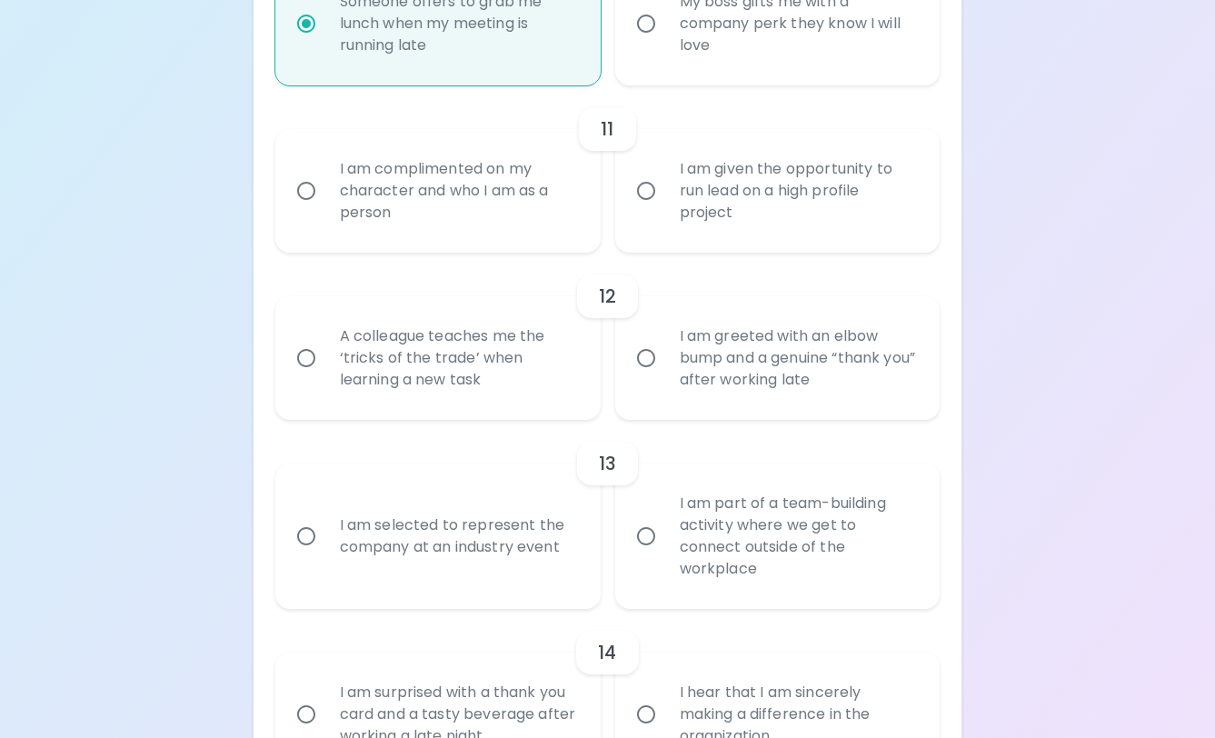
radio input "false"
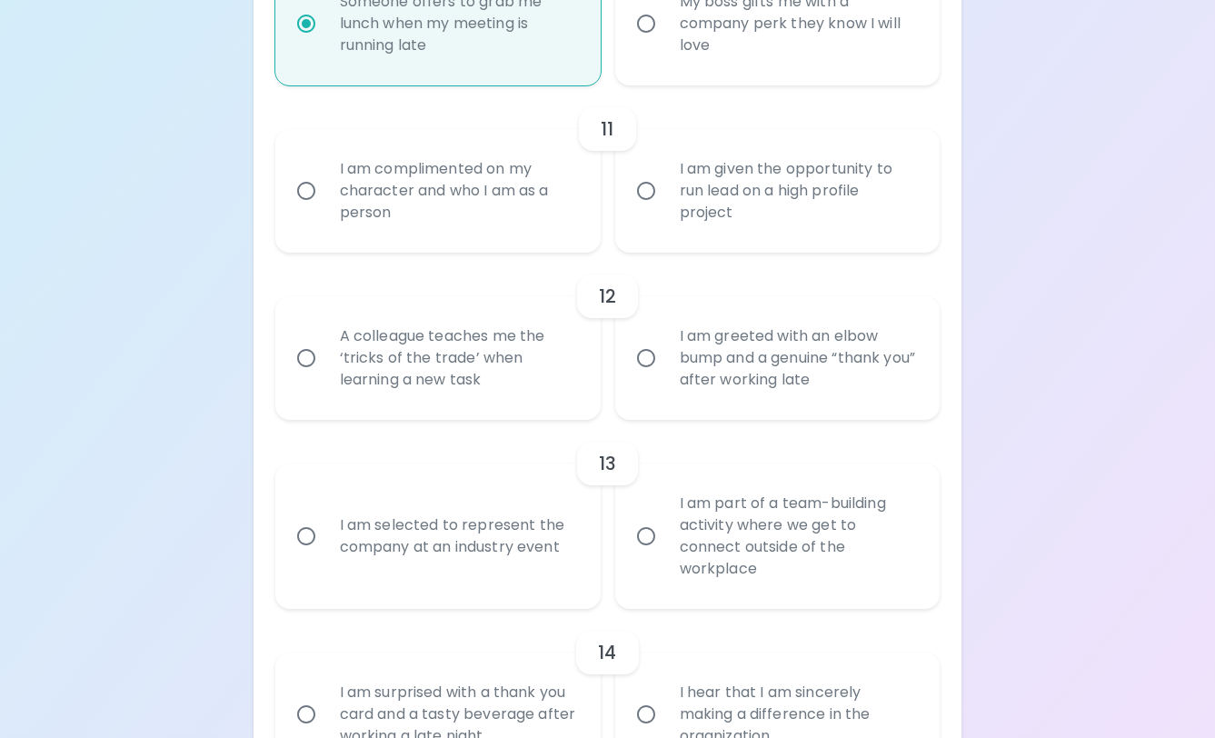
radio input "false"
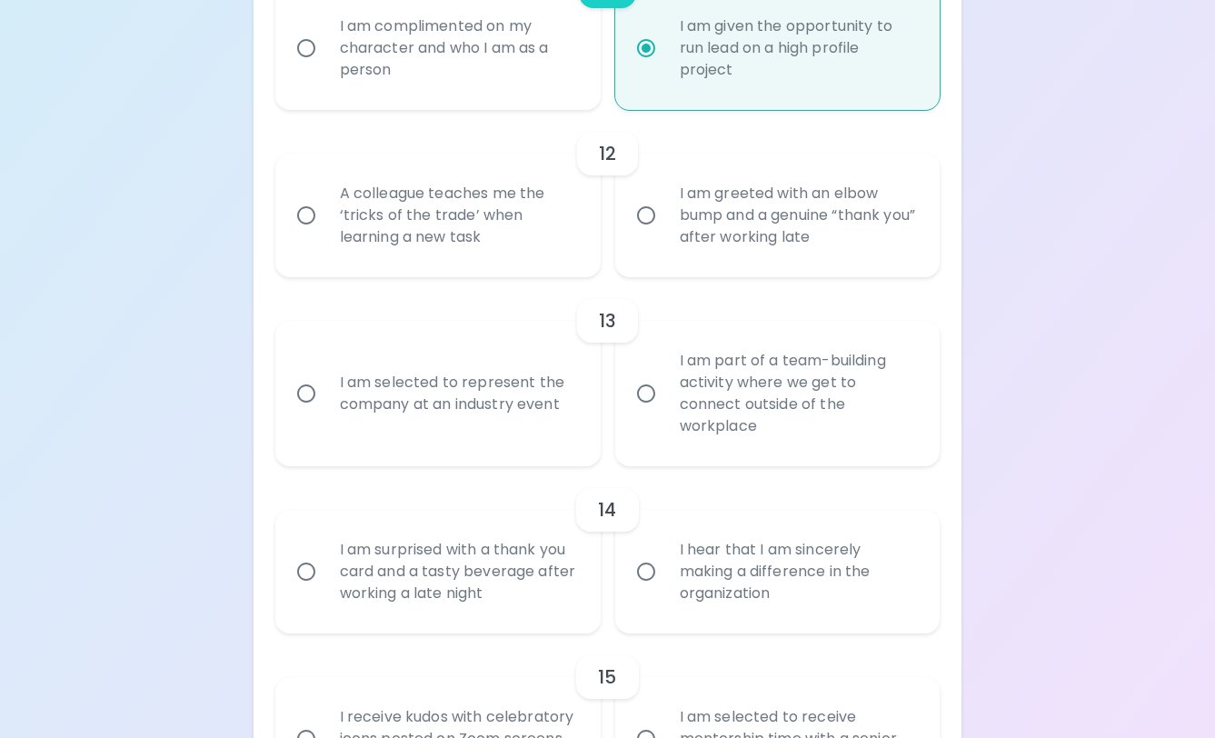
scroll to position [2168, 0]
radio input "true"
click at [451, 213] on div "A colleague teaches me the ‘tricks of the trade’ when learning a new task" at bounding box center [457, 212] width 265 height 109
click at [325, 213] on input "A colleague teaches me the ‘tricks of the trade’ when learning a new task" at bounding box center [306, 213] width 38 height 38
radio input "false"
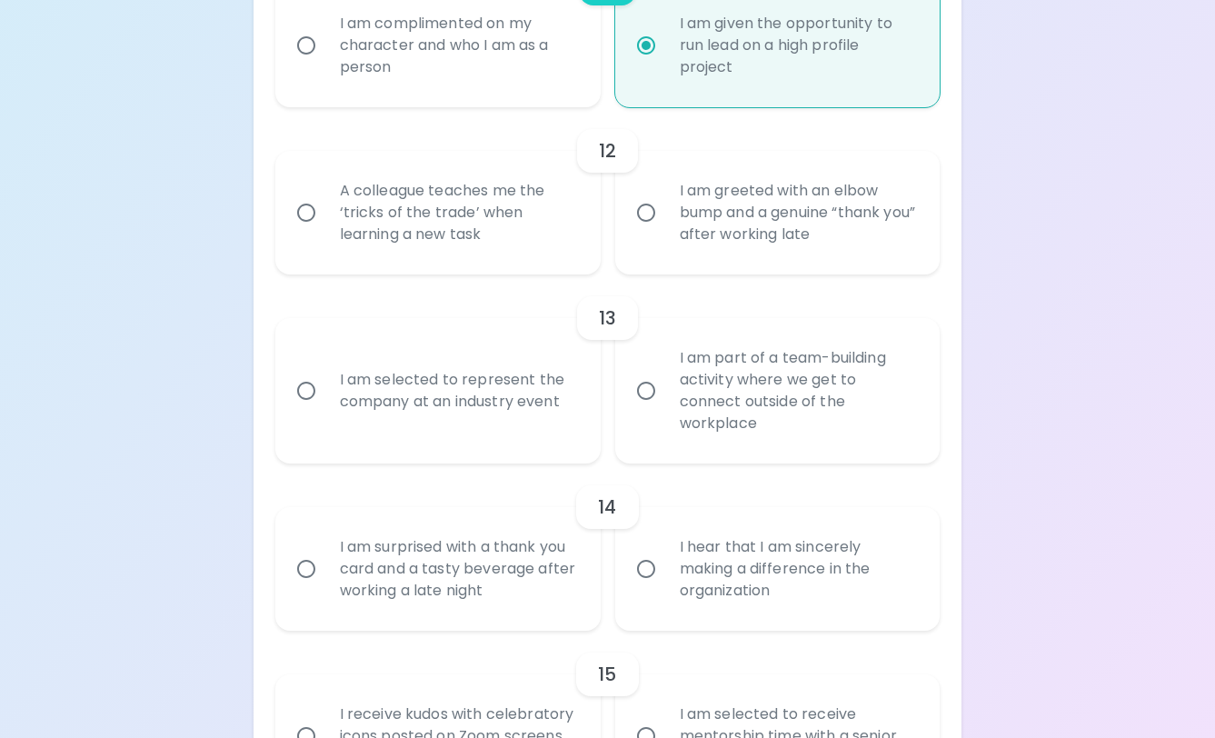
radio input "false"
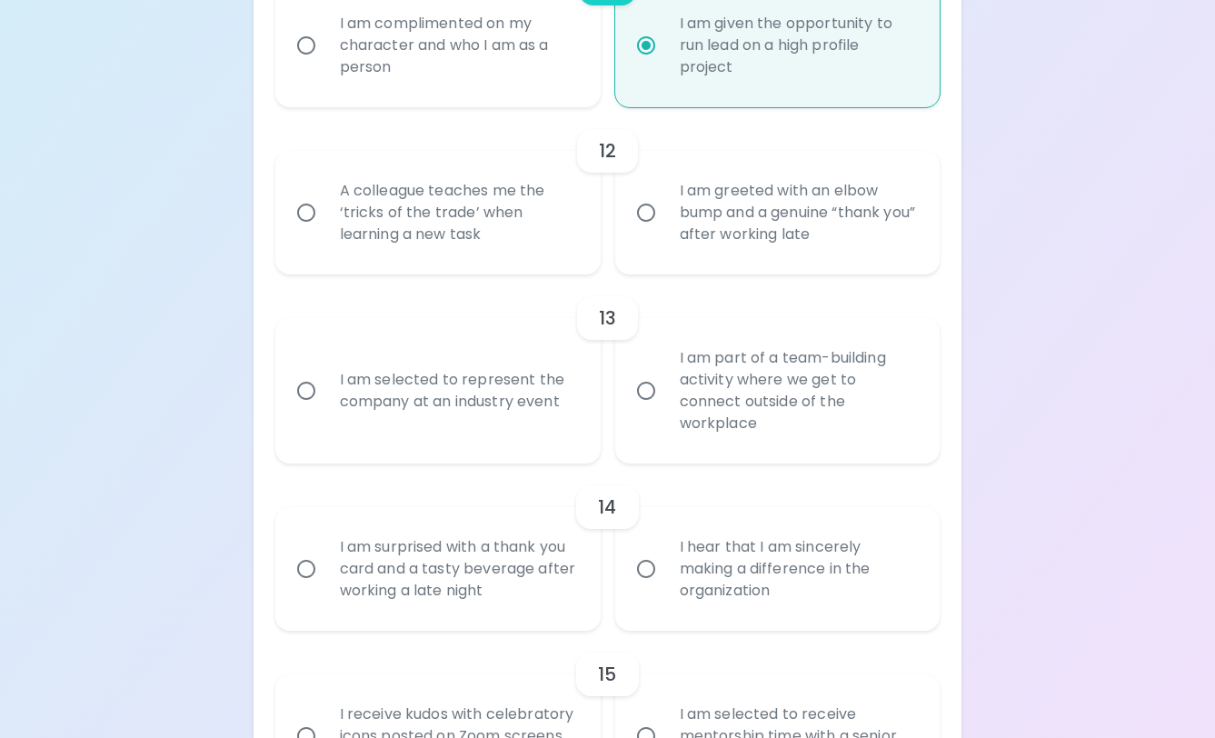
radio input "false"
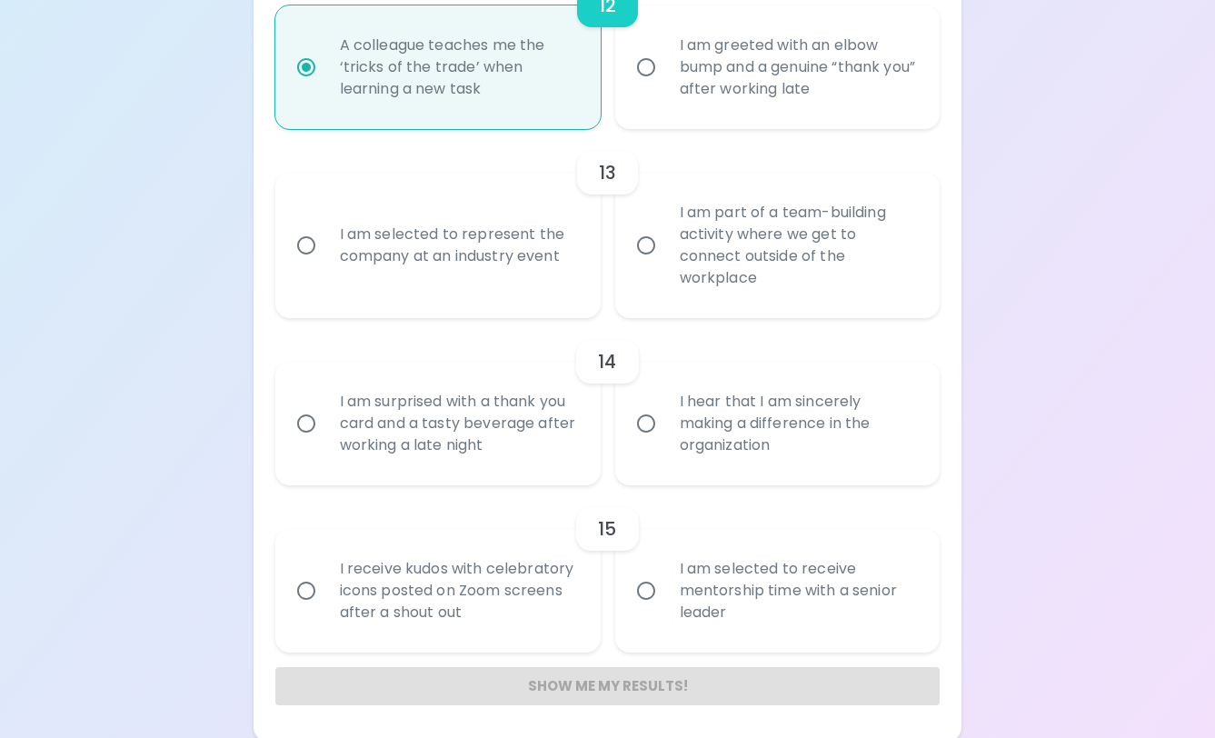
scroll to position [2339, 0]
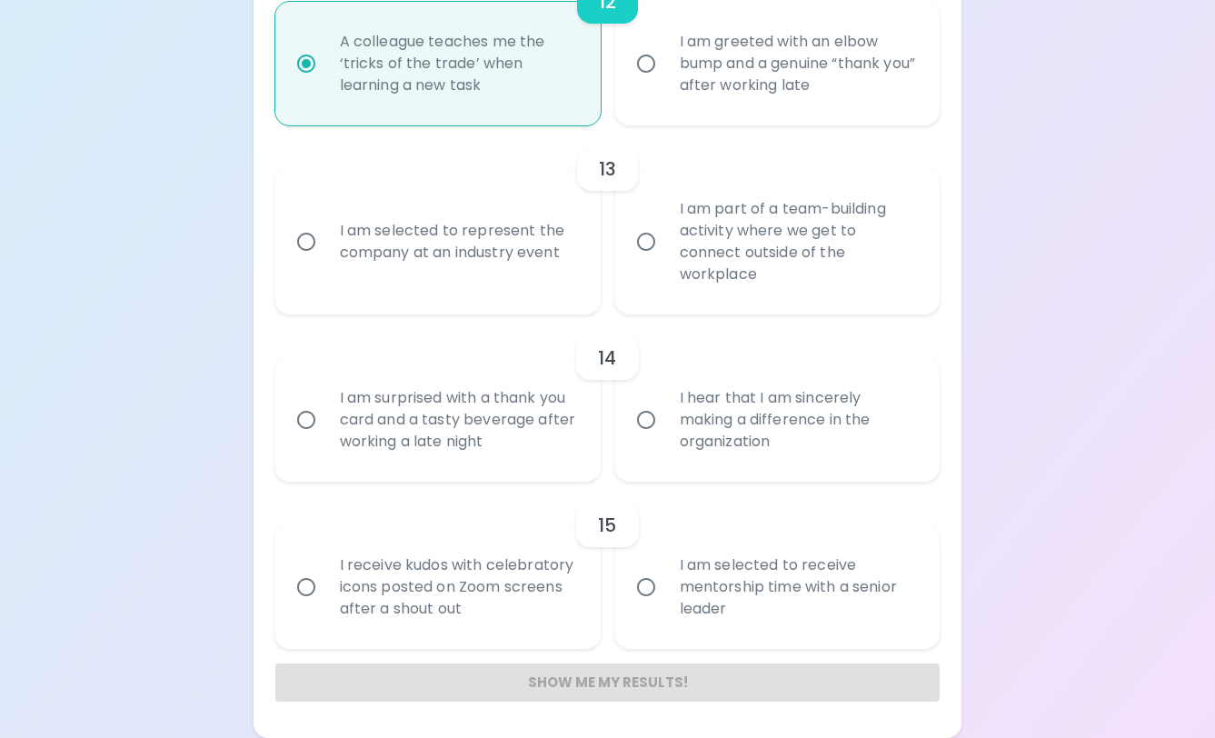
radio input "true"
click at [783, 263] on div "I am part of a team-building activity where we get to connect outside of the wo…" at bounding box center [797, 241] width 265 height 131
click at [665, 261] on input "I am part of a team-building activity where we get to connect outside of the wo…" at bounding box center [646, 242] width 38 height 38
radio input "false"
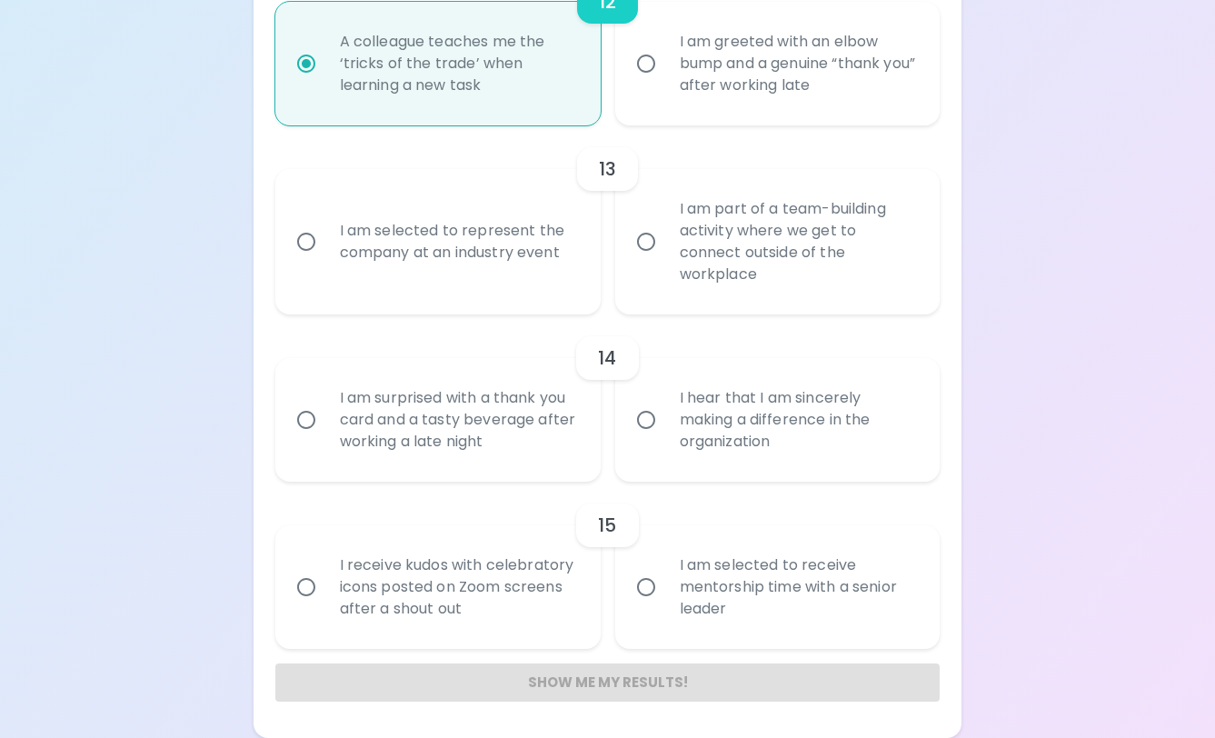
radio input "false"
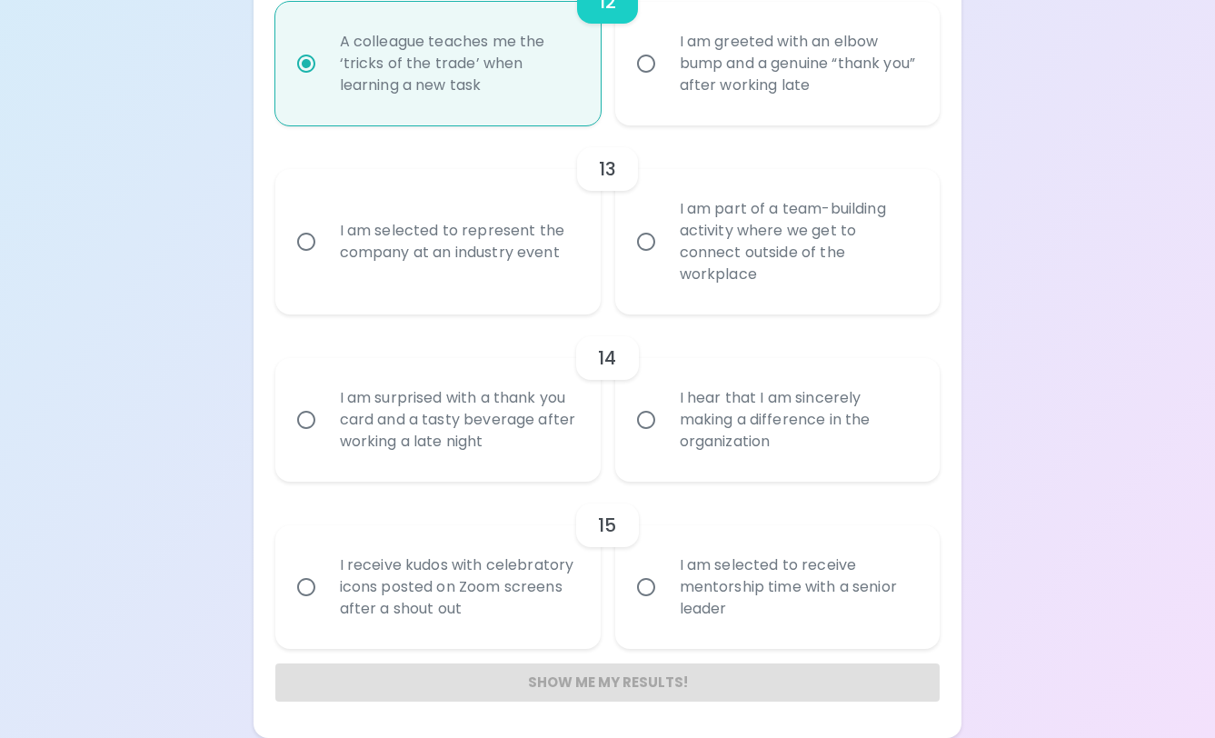
radio input "false"
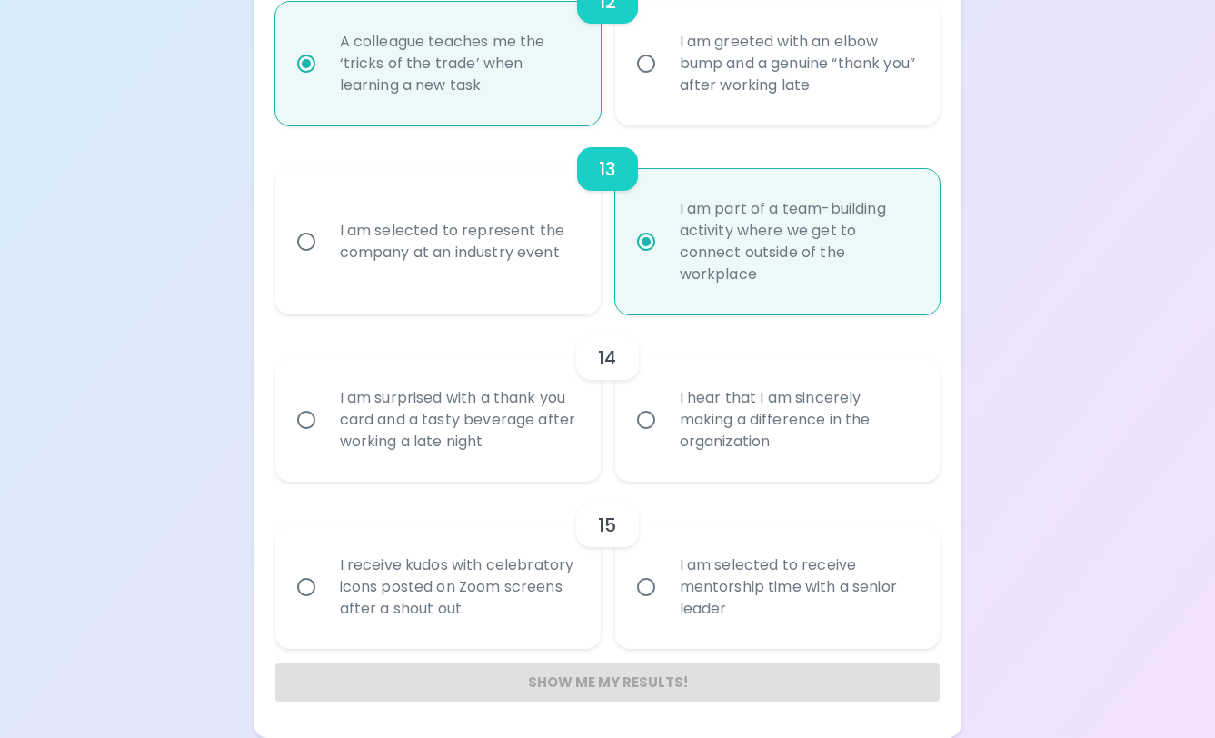
radio input "true"
click at [475, 387] on div "I am surprised with a thank you card and a tasty beverage after working a late …" at bounding box center [457, 419] width 265 height 109
click at [325, 401] on input "I am surprised with a thank you card and a tasty beverage after working a late …" at bounding box center [306, 420] width 38 height 38
radio input "false"
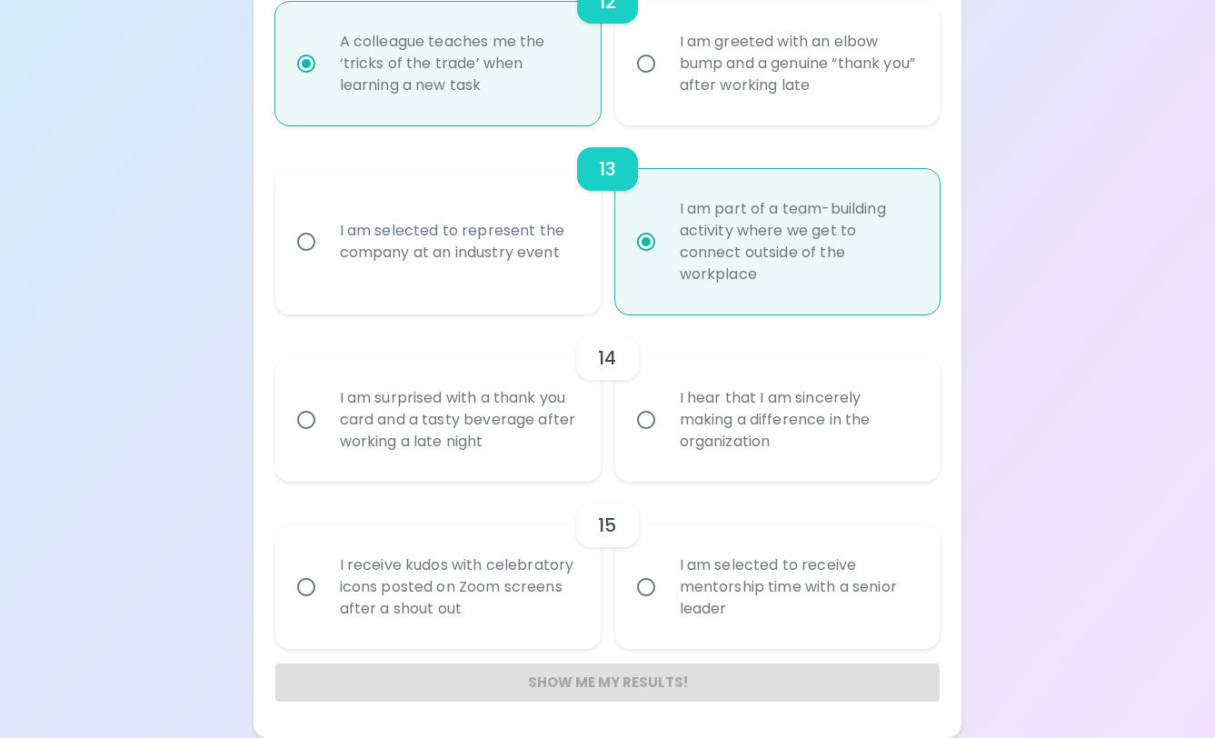
radio input "false"
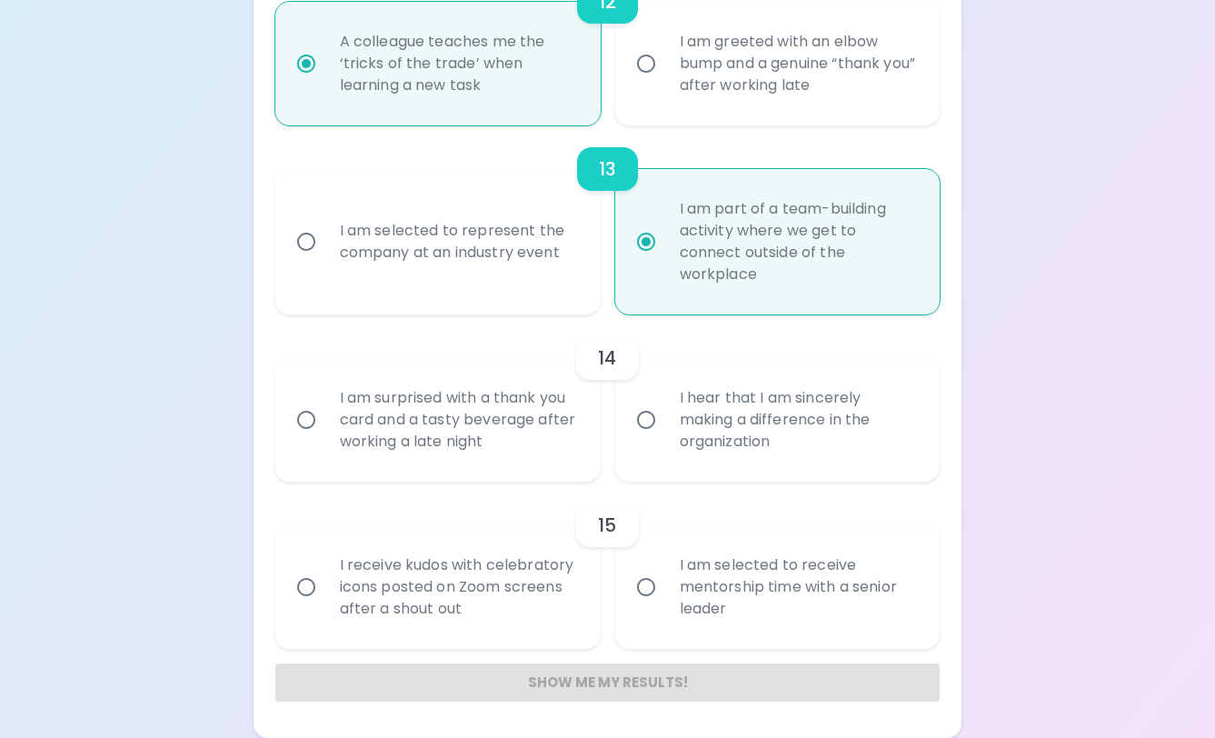
radio input "false"
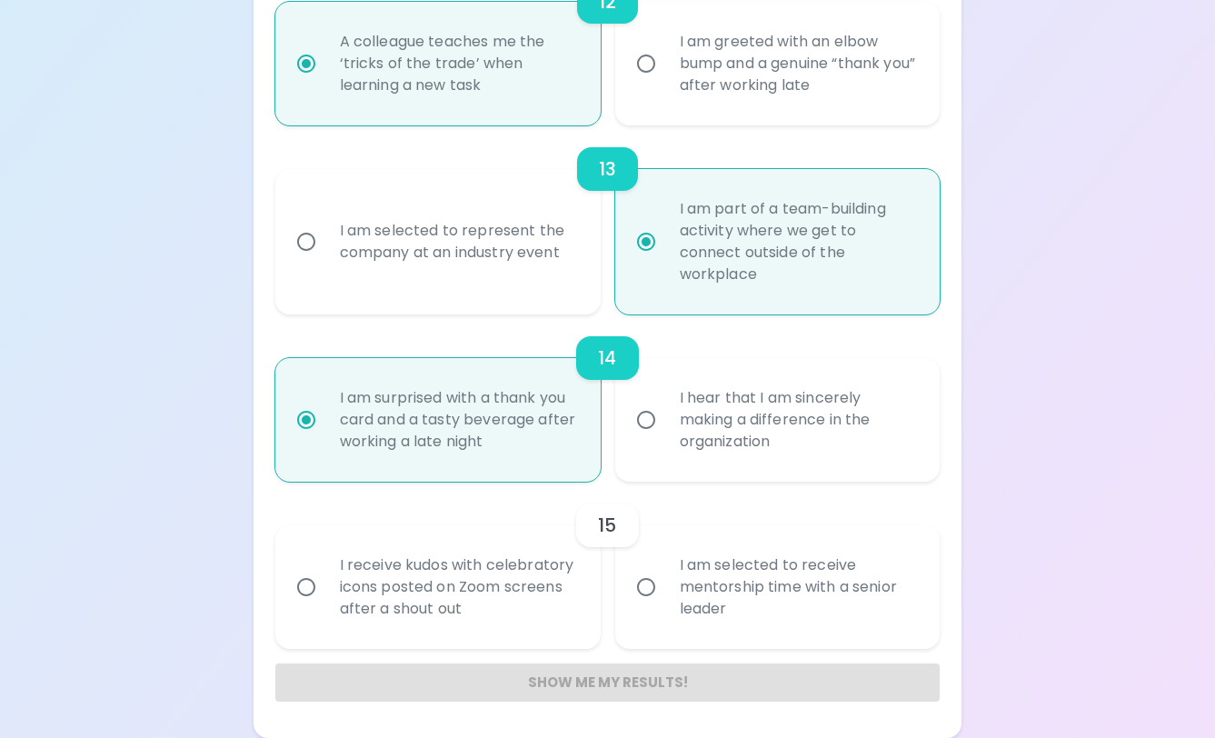
radio input "true"
click at [753, 590] on div "I am selected to receive mentorship time with a senior leader" at bounding box center [797, 587] width 265 height 109
click at [665, 590] on input "I am selected to receive mentorship time with a senior leader" at bounding box center [646, 587] width 38 height 38
radio input "false"
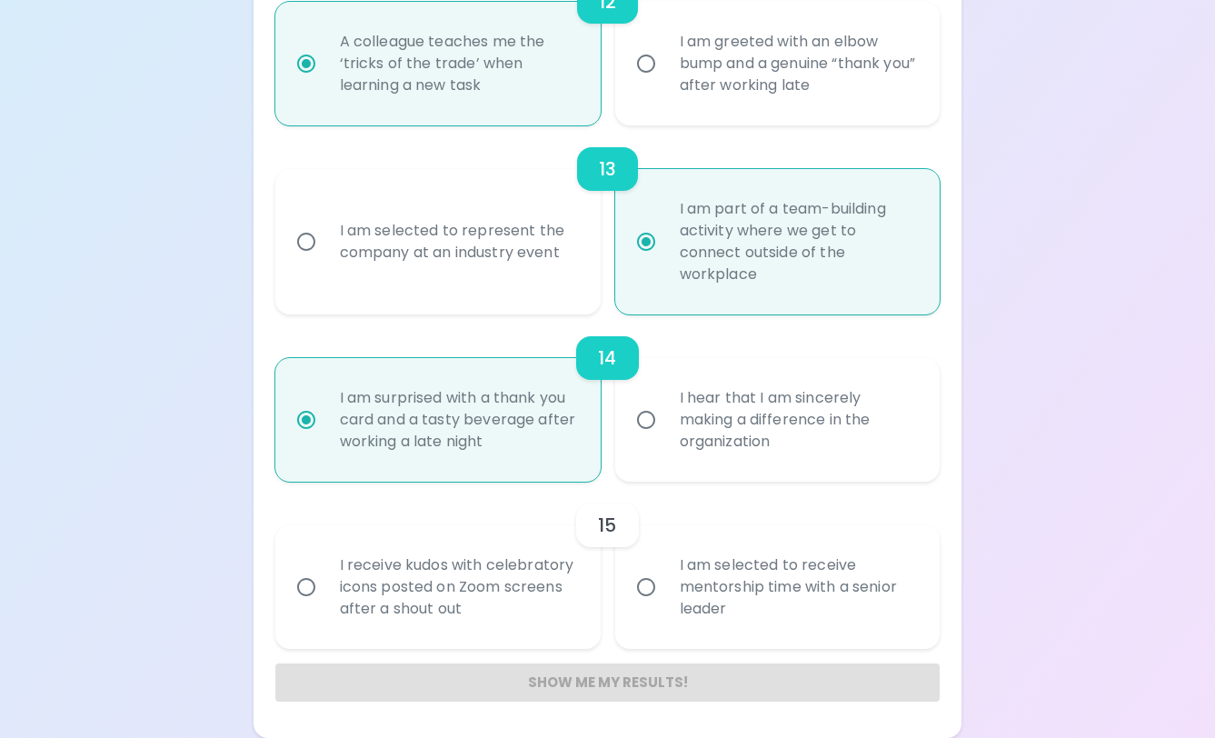
radio input "false"
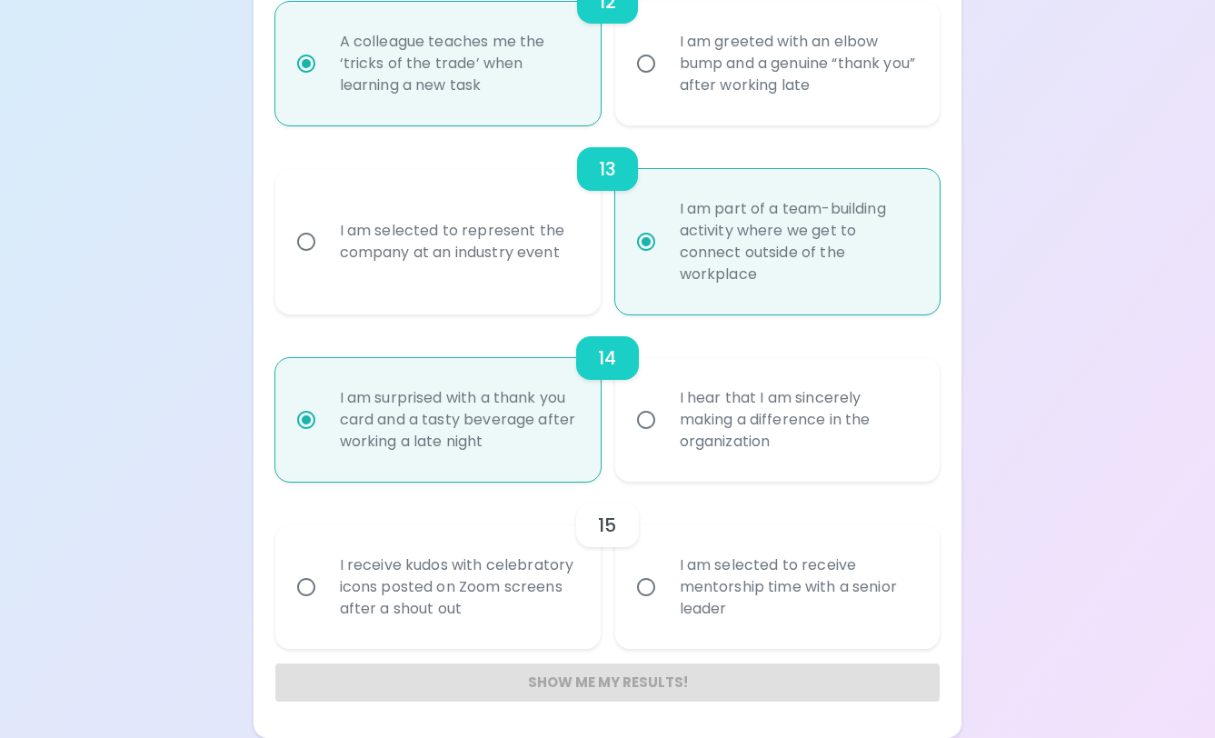
radio input "false"
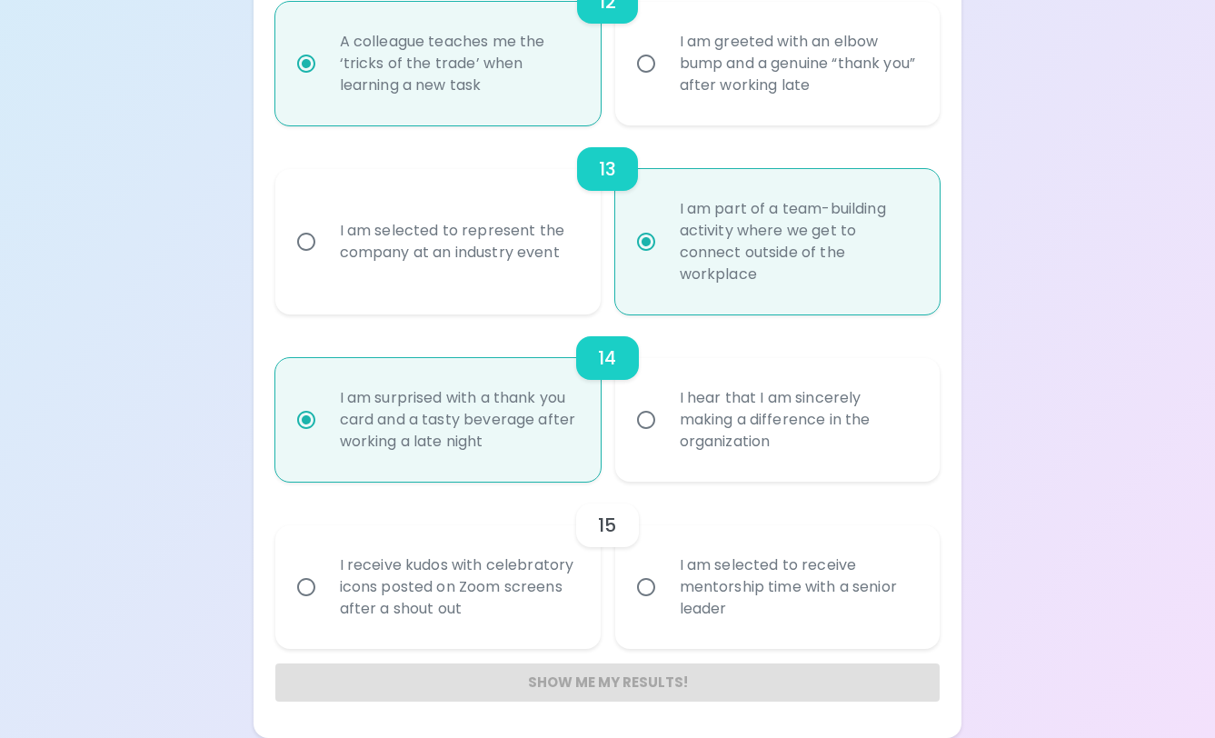
radio input "false"
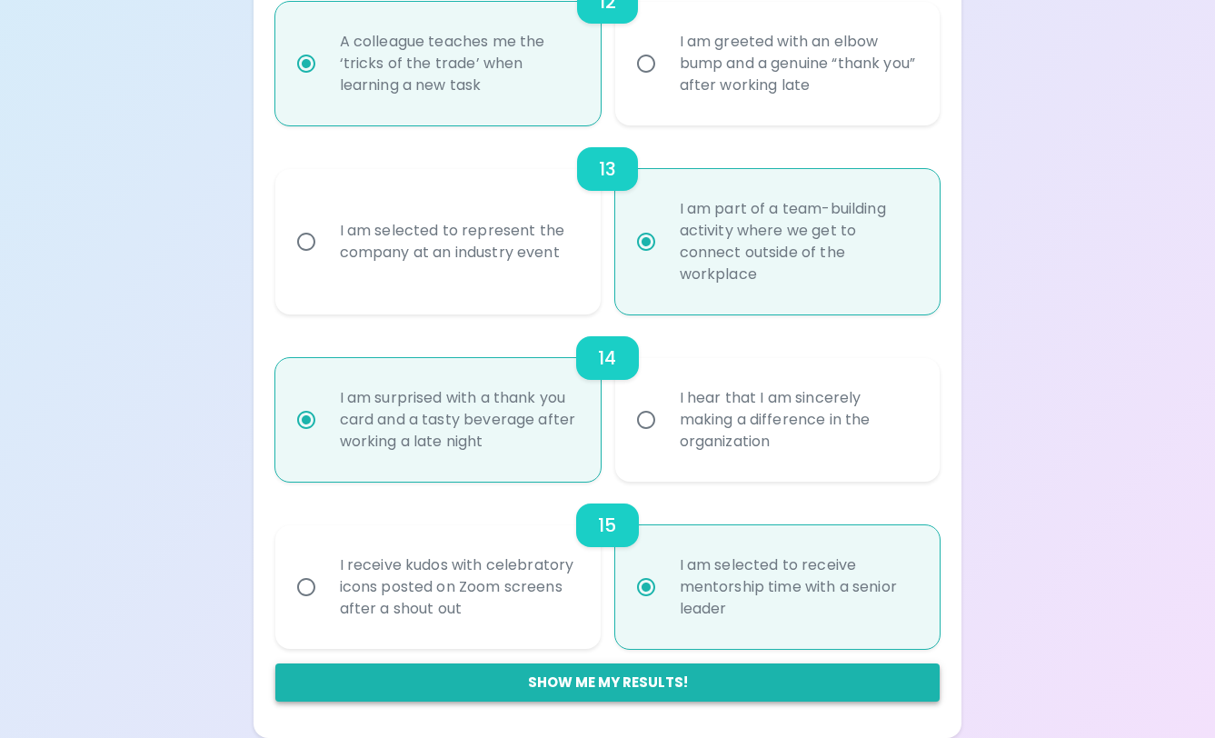
radio input "true"
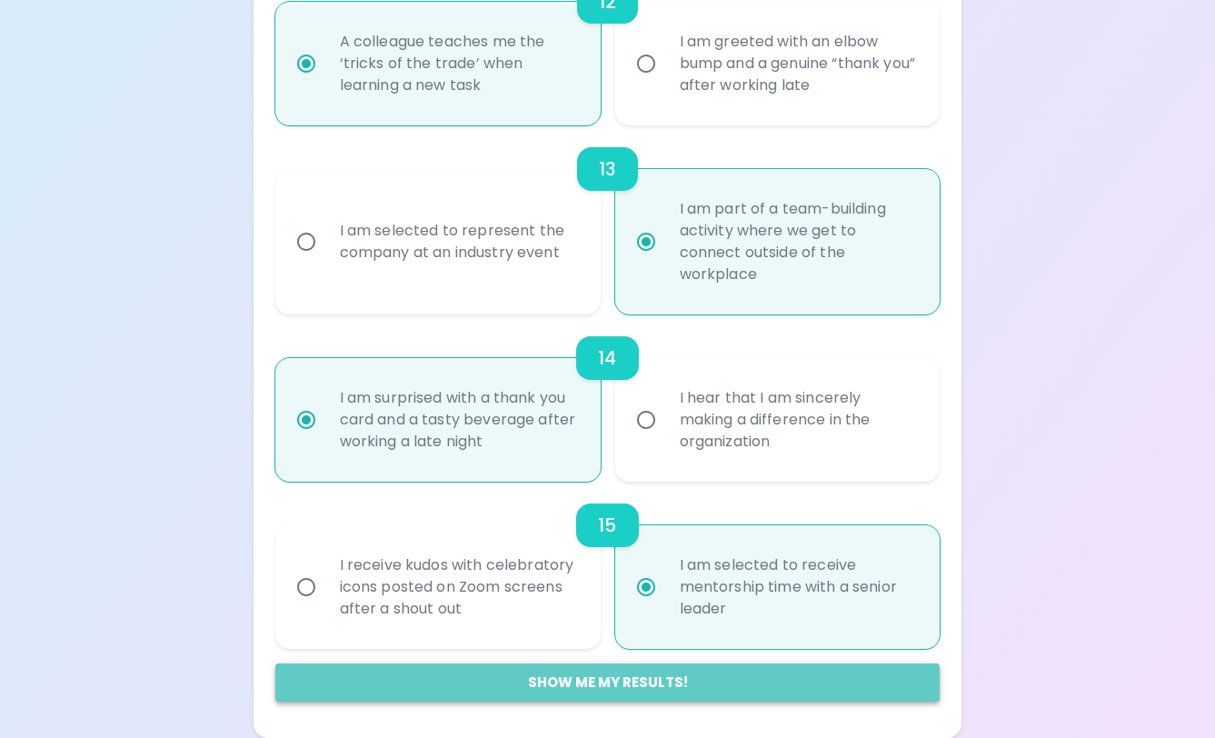
click at [624, 671] on button "Show me my results!" at bounding box center [607, 682] width 665 height 38
radio input "false"
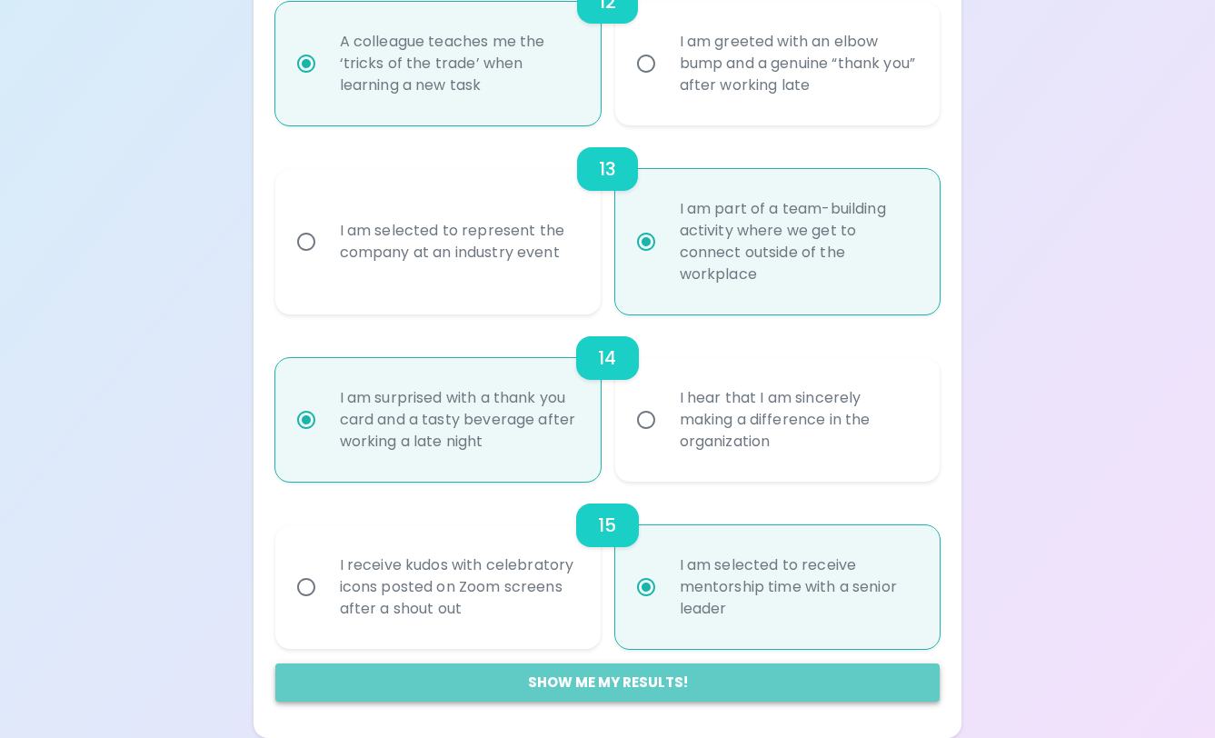
radio input "false"
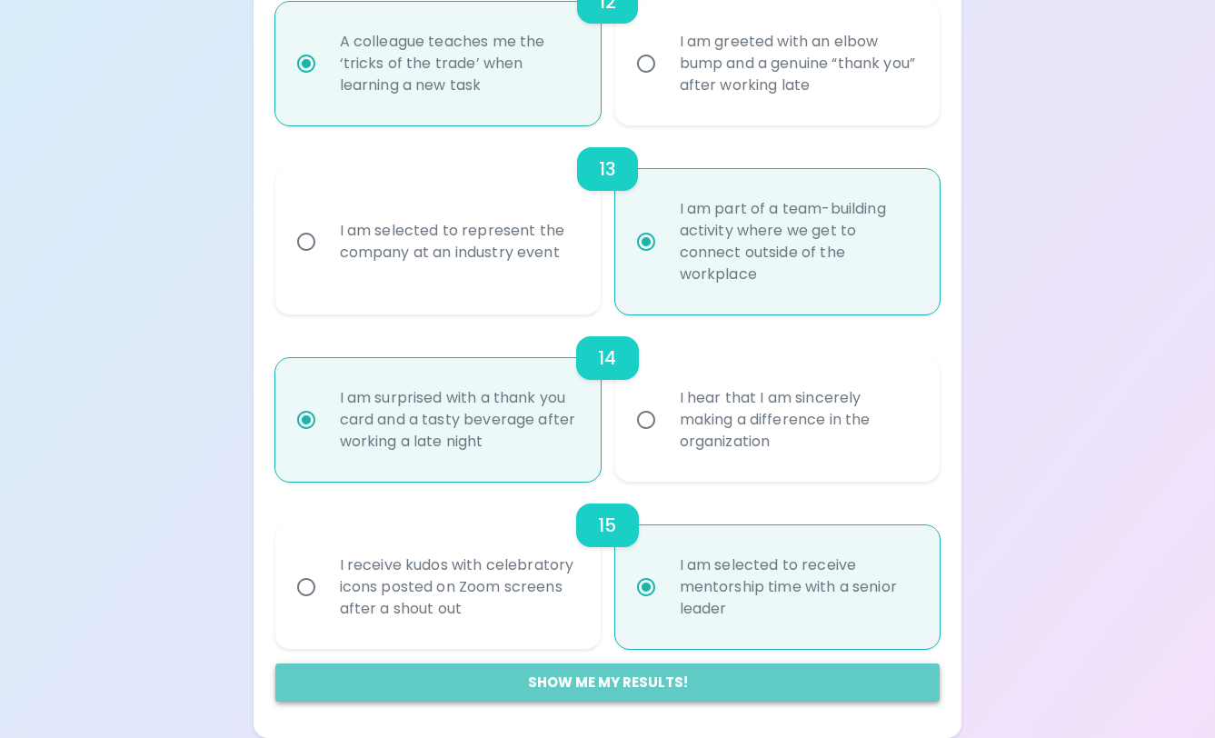
radio input "false"
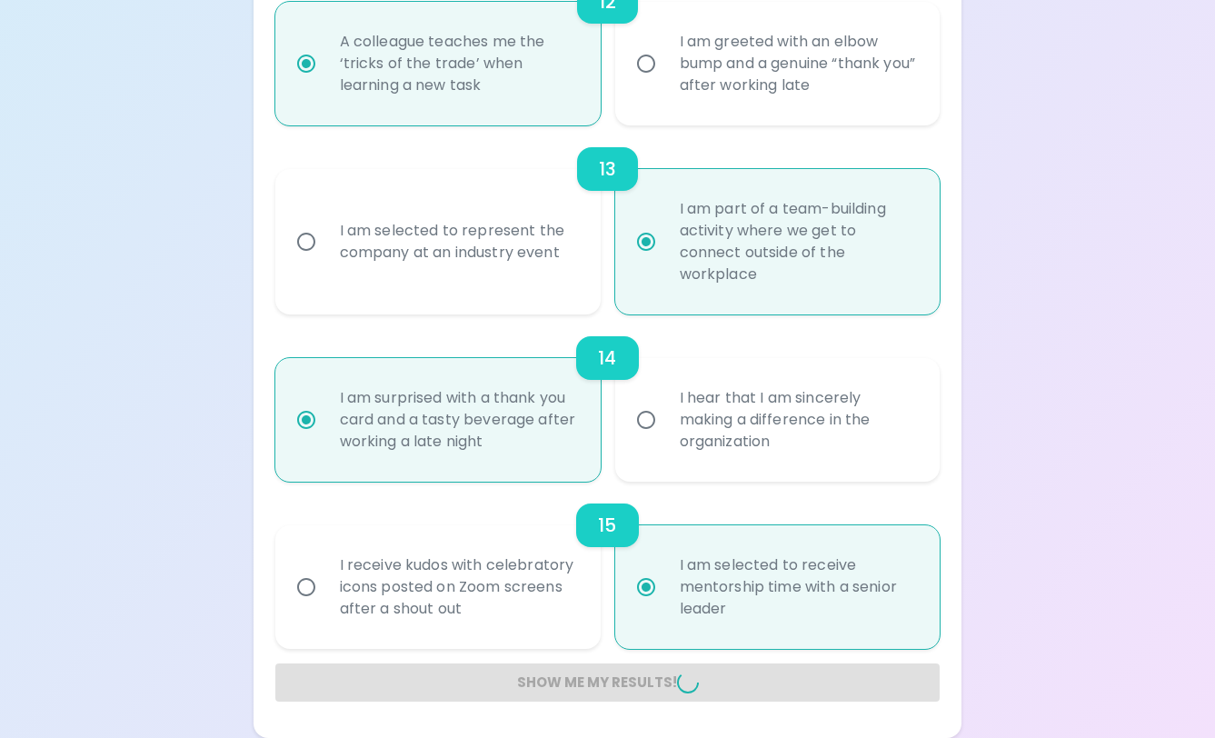
radio input "false"
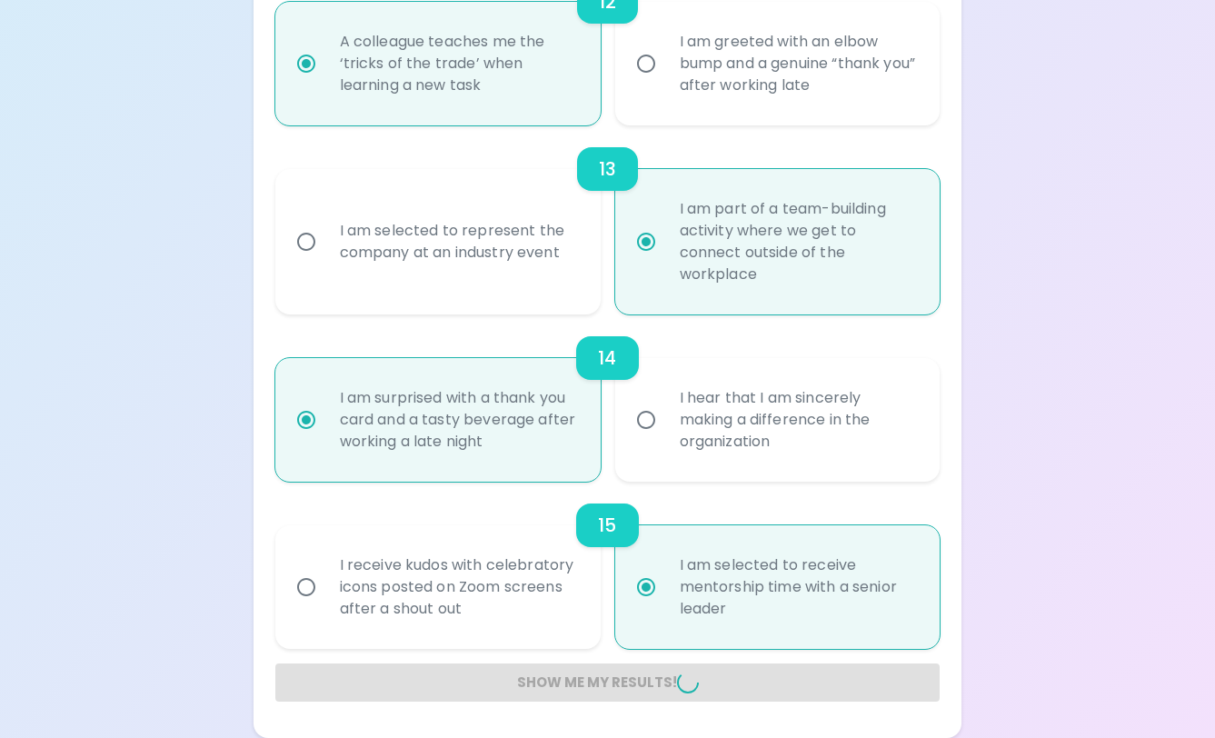
radio input "false"
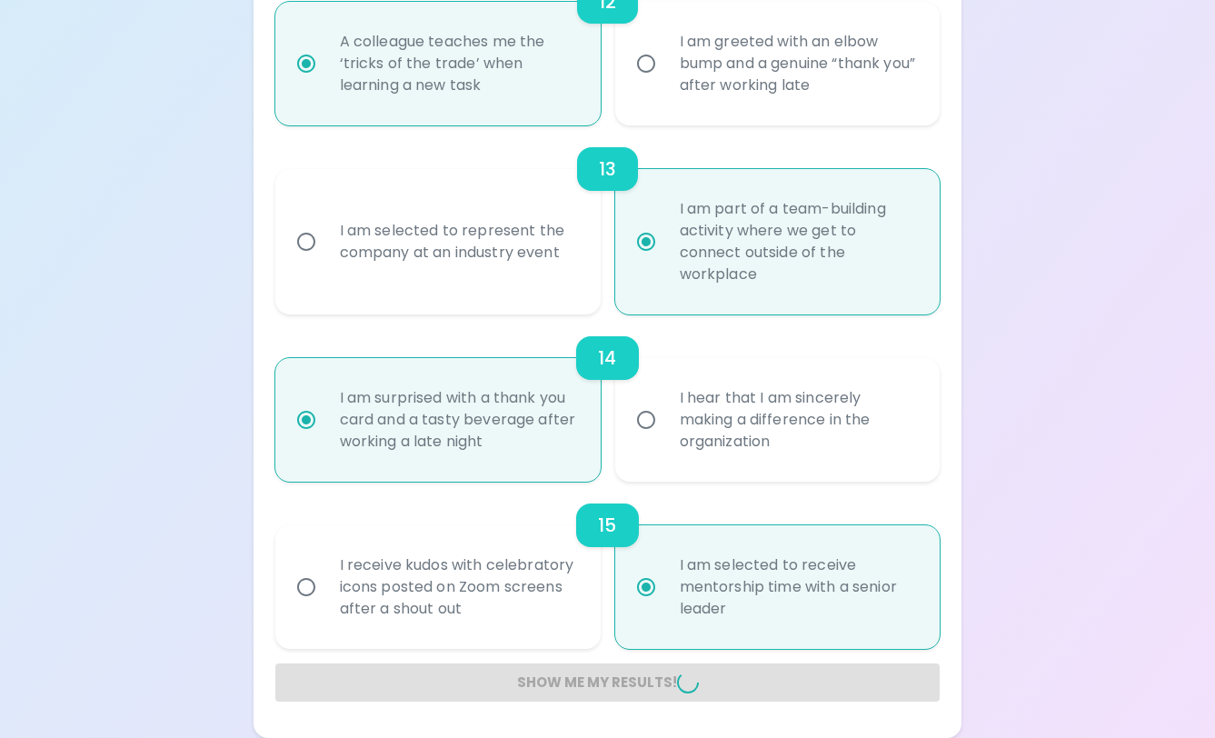
radio input "false"
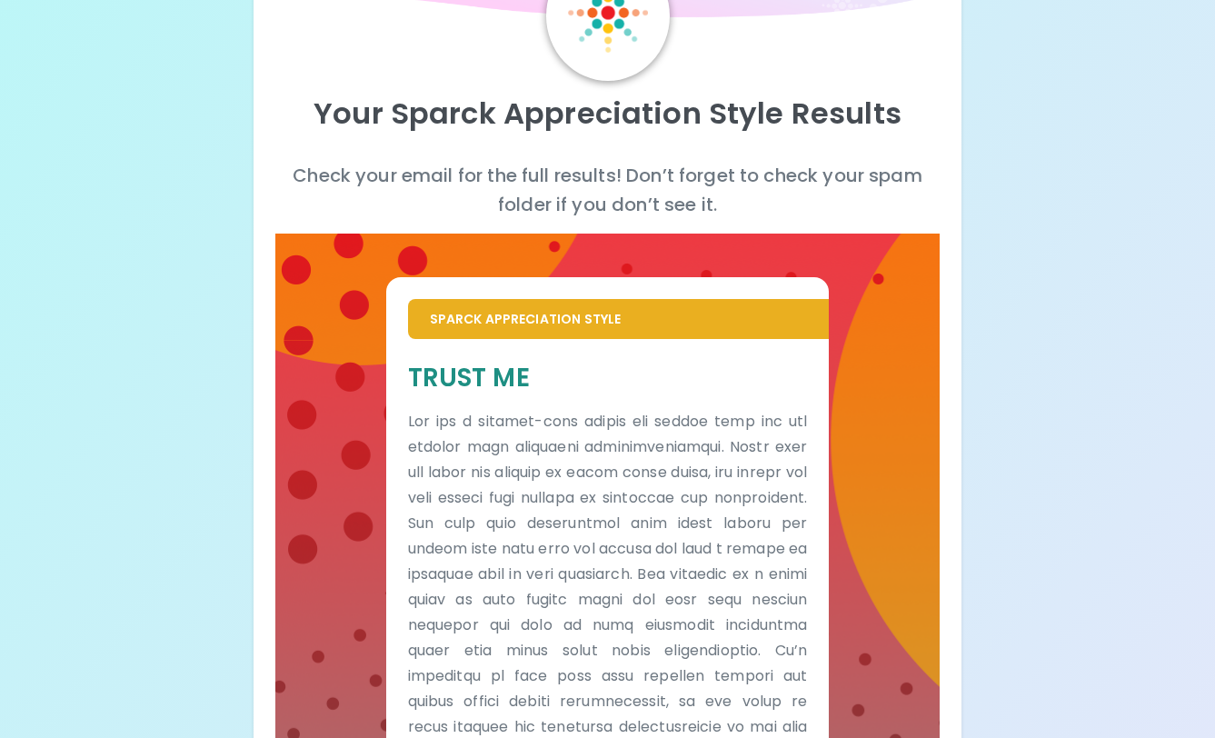
scroll to position [0, 0]
